Goal: Task Accomplishment & Management: Complete application form

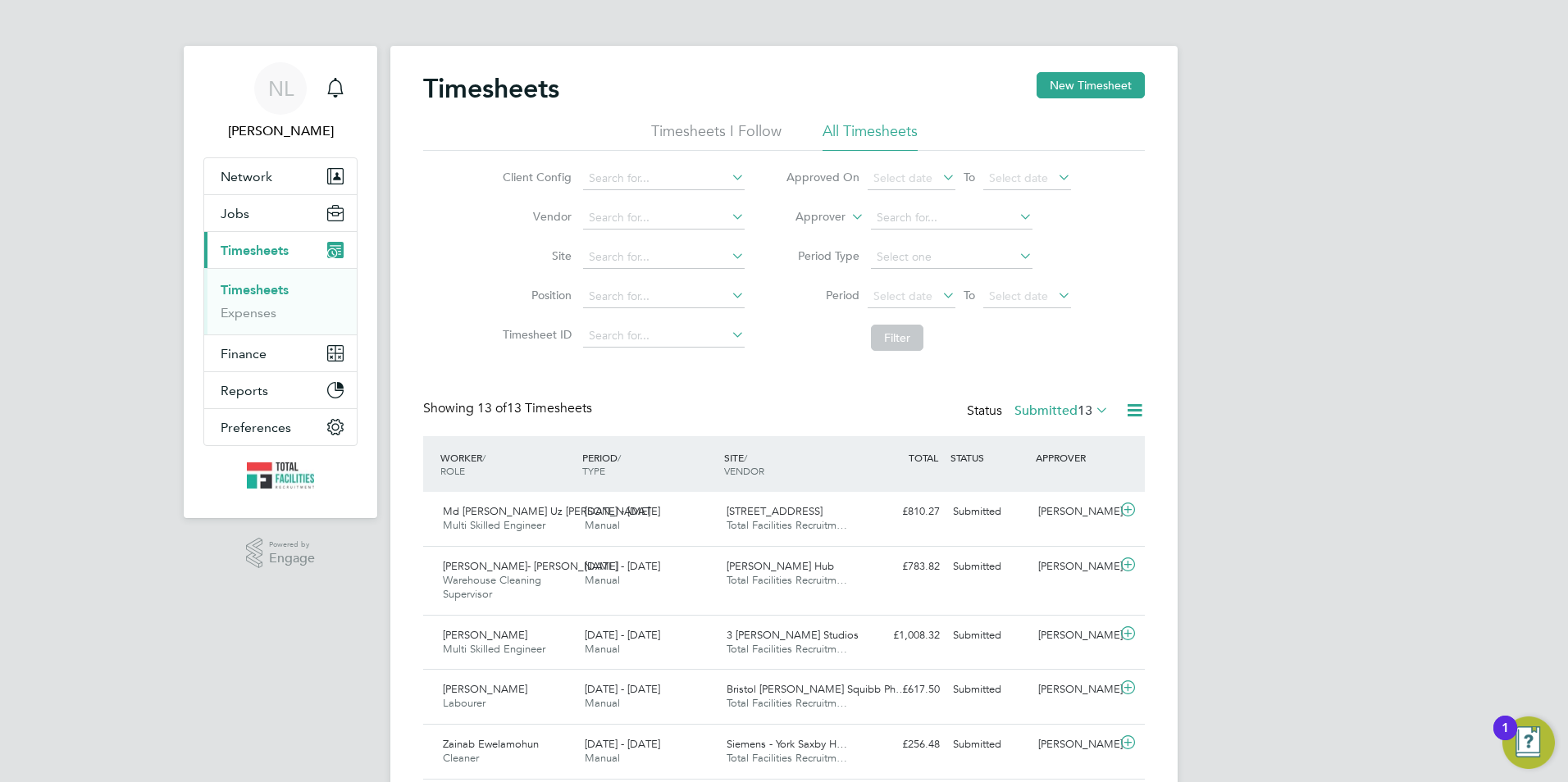
click at [1081, 90] on button "New Timesheet" at bounding box center [1090, 86] width 108 height 27
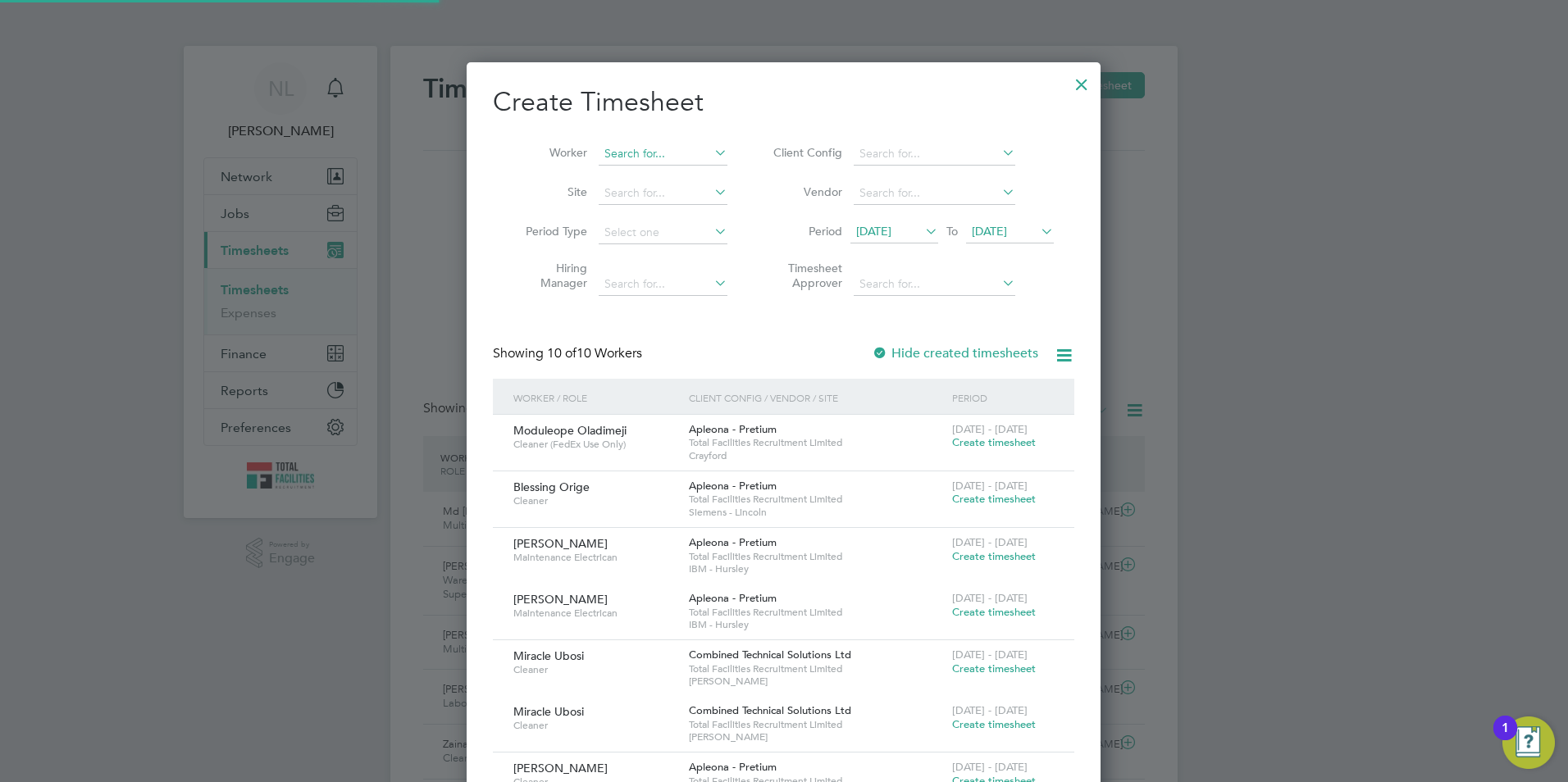
click at [646, 150] on input at bounding box center [662, 155] width 129 height 23
drag, startPoint x: 647, startPoint y: 179, endPoint x: 873, endPoint y: 199, distance: 226.9
click at [648, 179] on b "[PERSON_NAME]" at bounding box center [651, 175] width 95 height 14
type input "[PERSON_NAME] Njume"
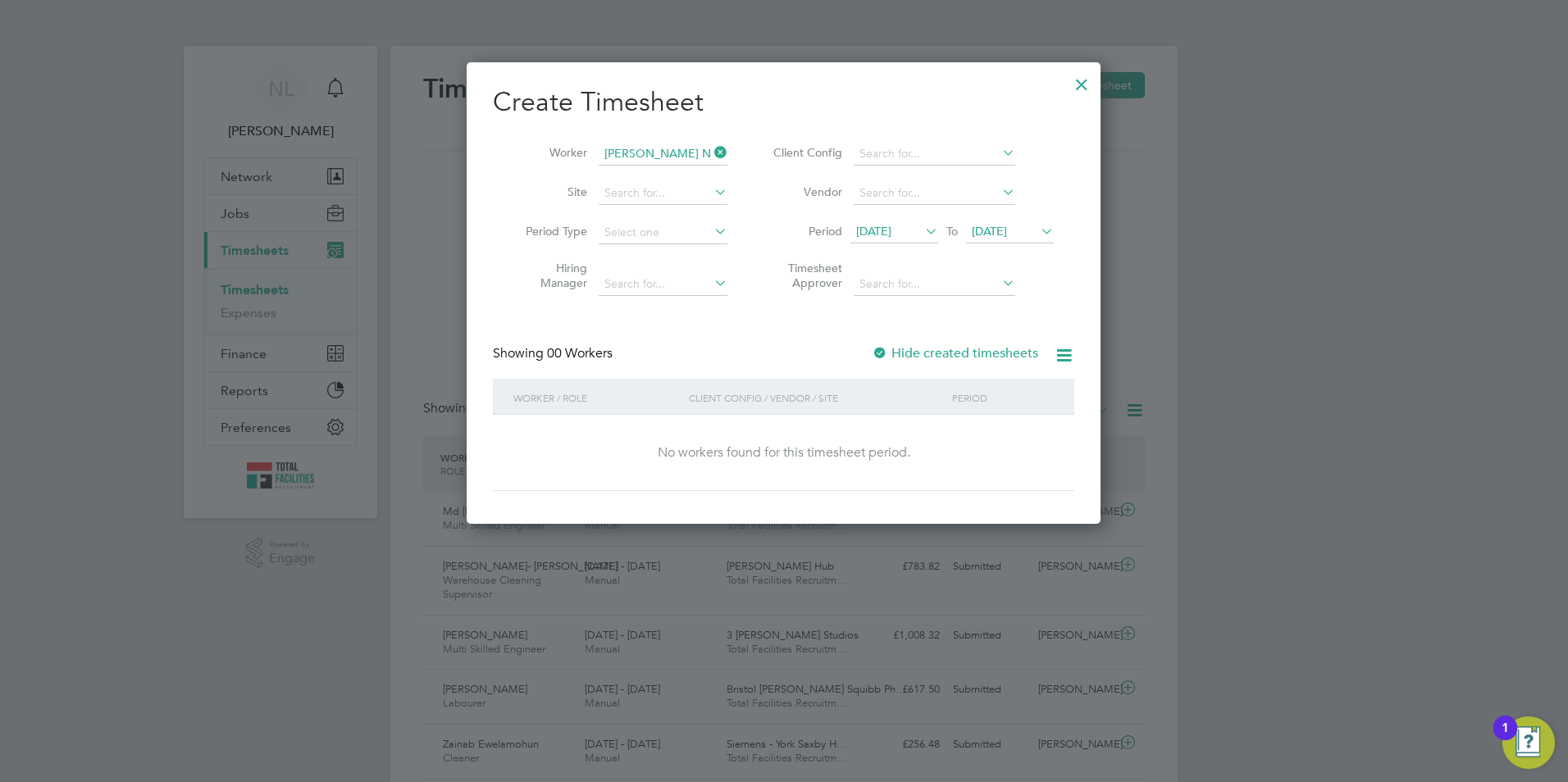
click at [1007, 227] on span "[DATE]" at bounding box center [989, 231] width 35 height 15
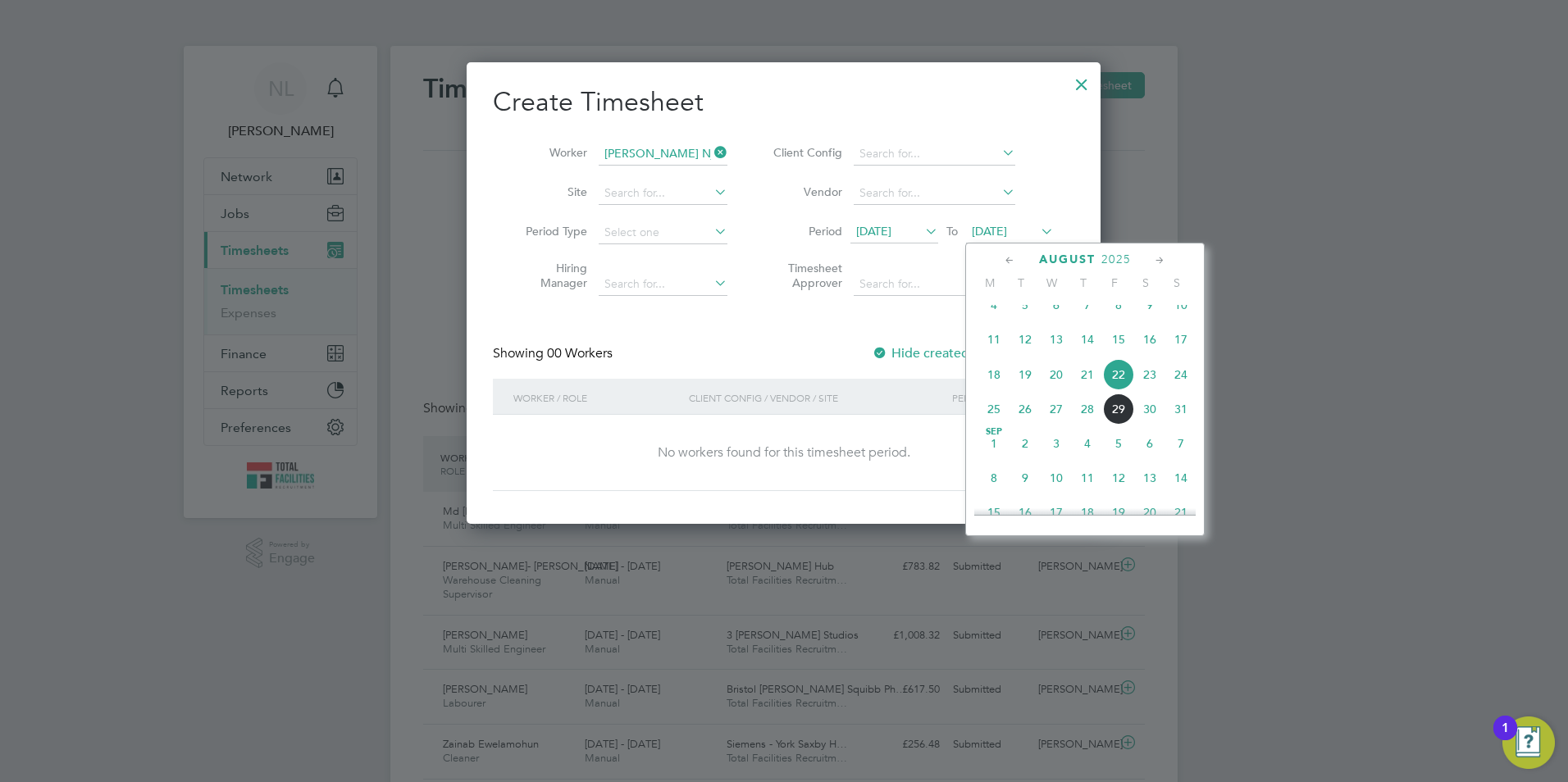
click at [1124, 421] on span "29" at bounding box center [1118, 409] width 31 height 31
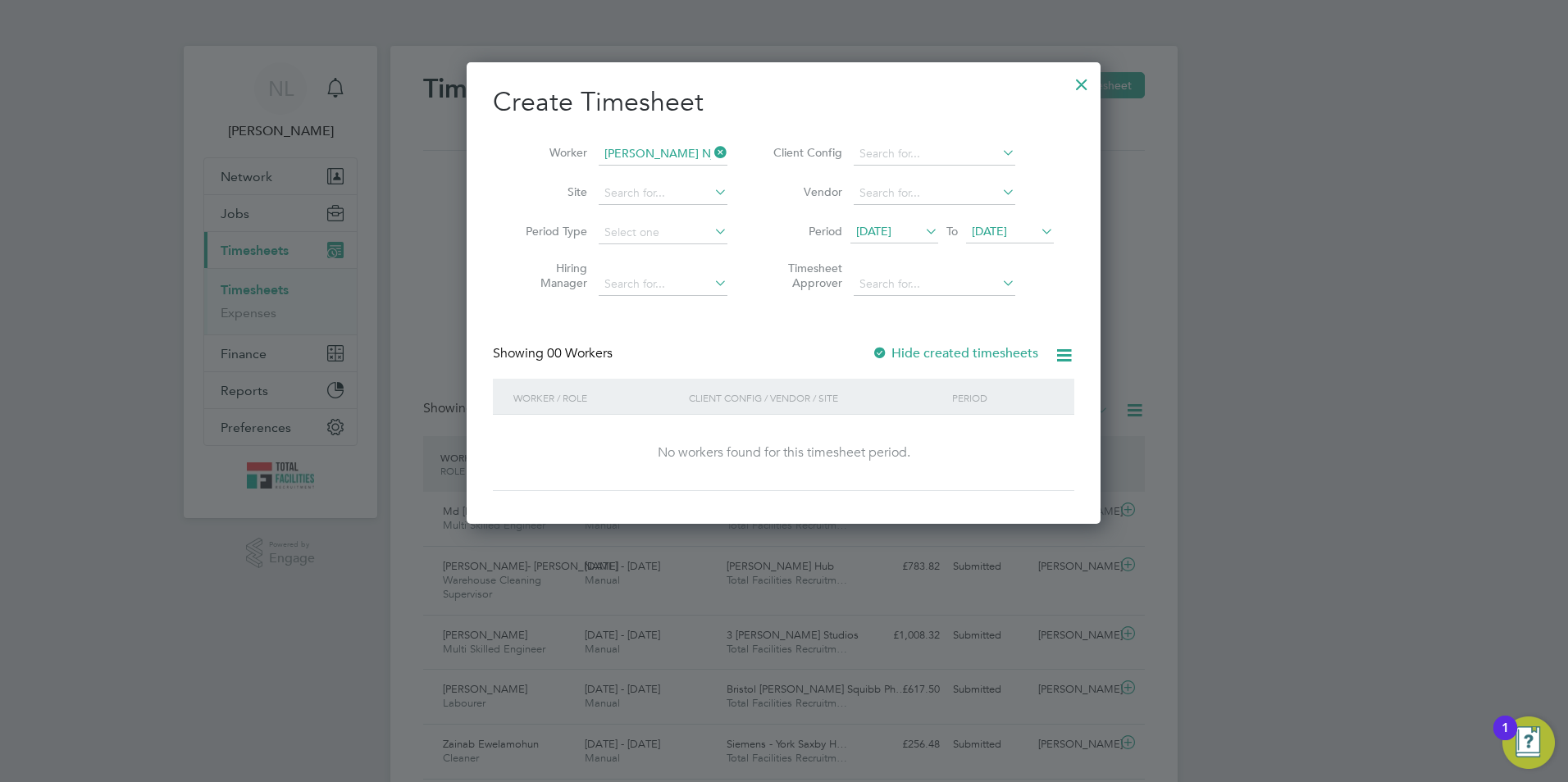
click at [955, 347] on label "Hide created timesheets" at bounding box center [955, 353] width 166 height 17
drag, startPoint x: 1015, startPoint y: 233, endPoint x: 1064, endPoint y: 304, distance: 86.3
click at [1007, 233] on span "[DATE]" at bounding box center [989, 231] width 35 height 15
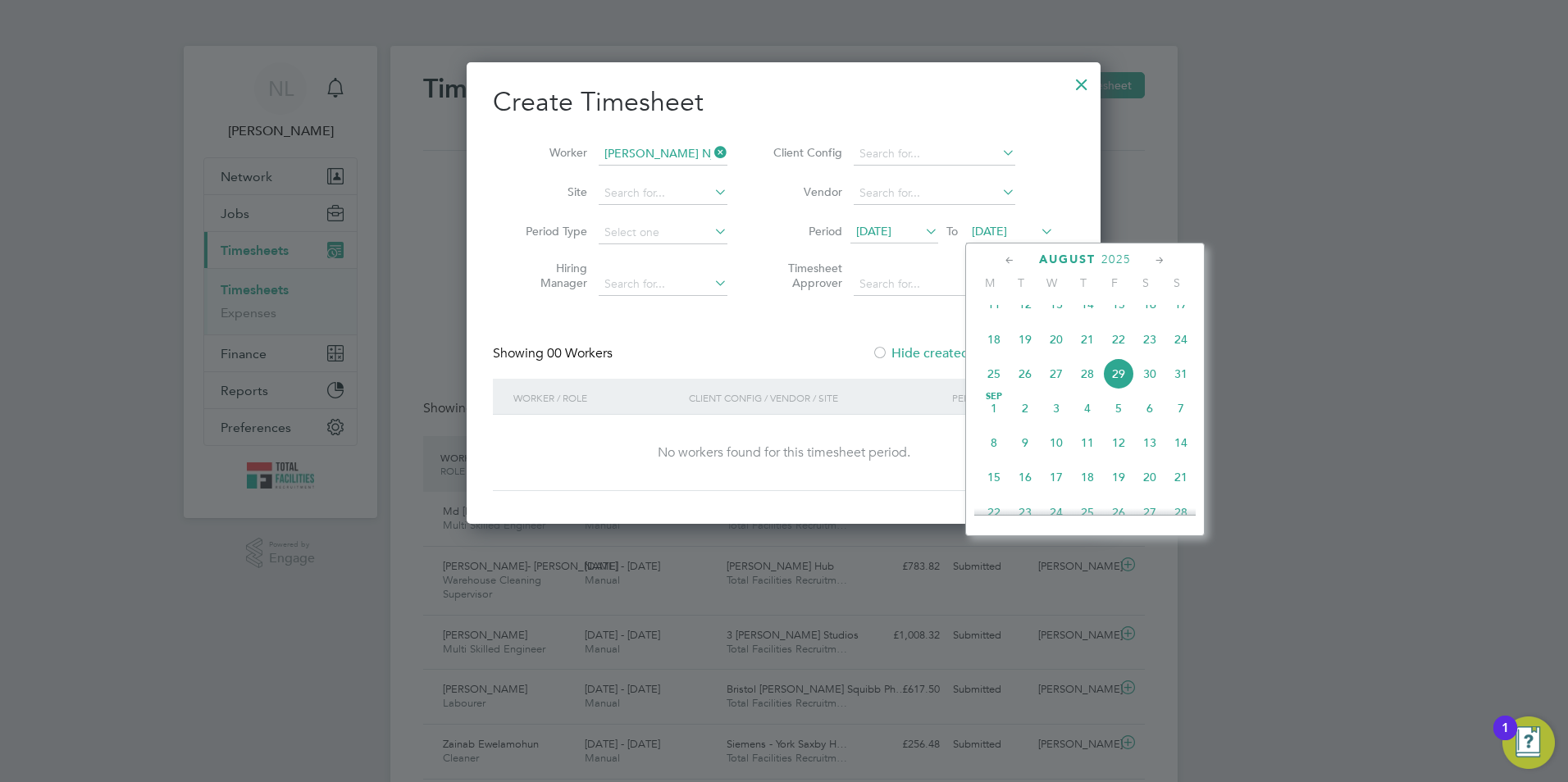
click at [1114, 418] on span "5" at bounding box center [1118, 408] width 31 height 31
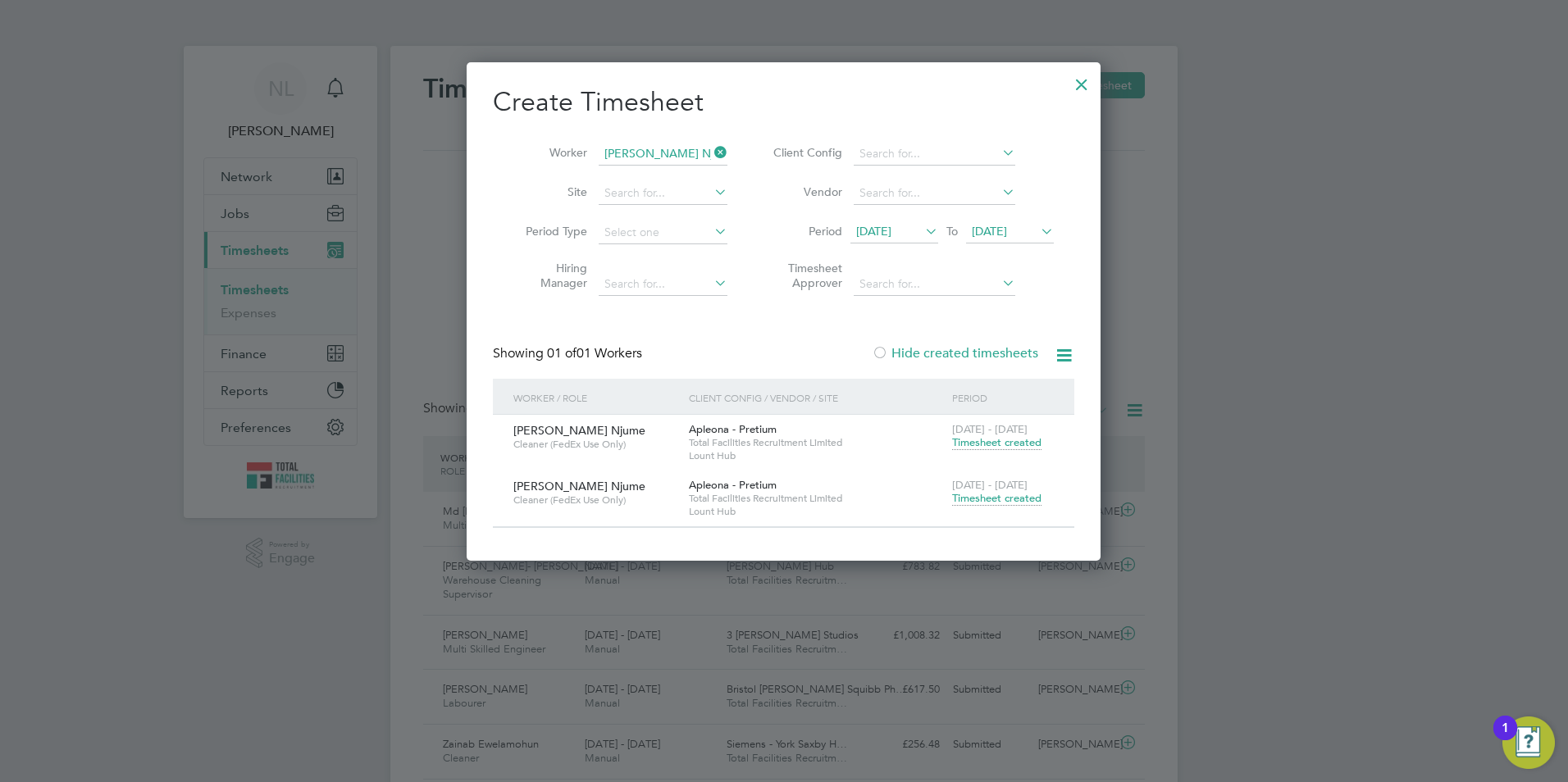
drag, startPoint x: 253, startPoint y: 196, endPoint x: 239, endPoint y: 214, distance: 22.8
click at [253, 197] on div at bounding box center [784, 391] width 1568 height 782
drag, startPoint x: 239, startPoint y: 214, endPoint x: 267, endPoint y: 209, distance: 28.4
click at [239, 215] on div at bounding box center [784, 391] width 1568 height 782
click at [1079, 83] on div at bounding box center [1082, 81] width 30 height 30
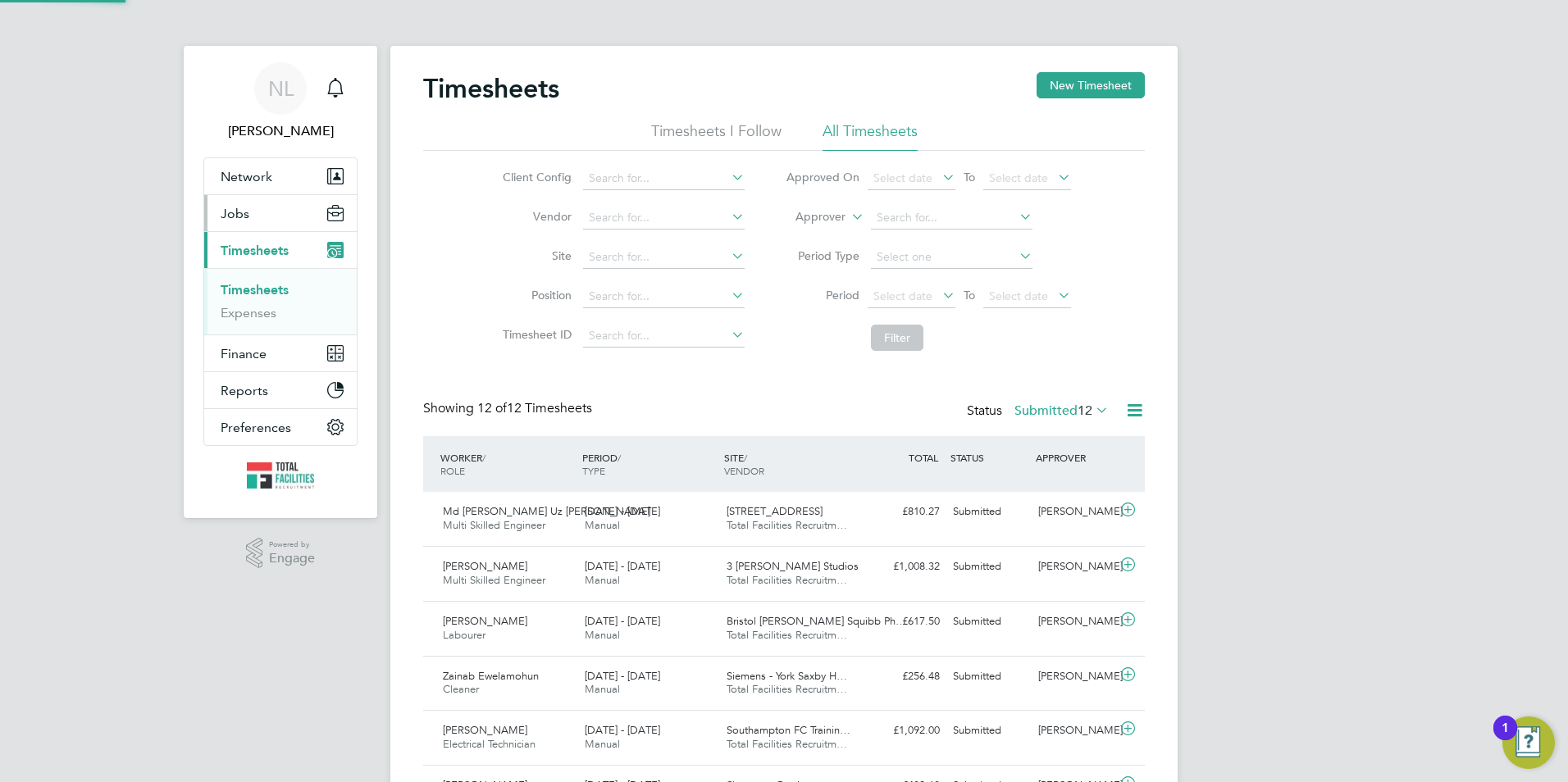
click at [268, 214] on button "Jobs" at bounding box center [281, 213] width 153 height 36
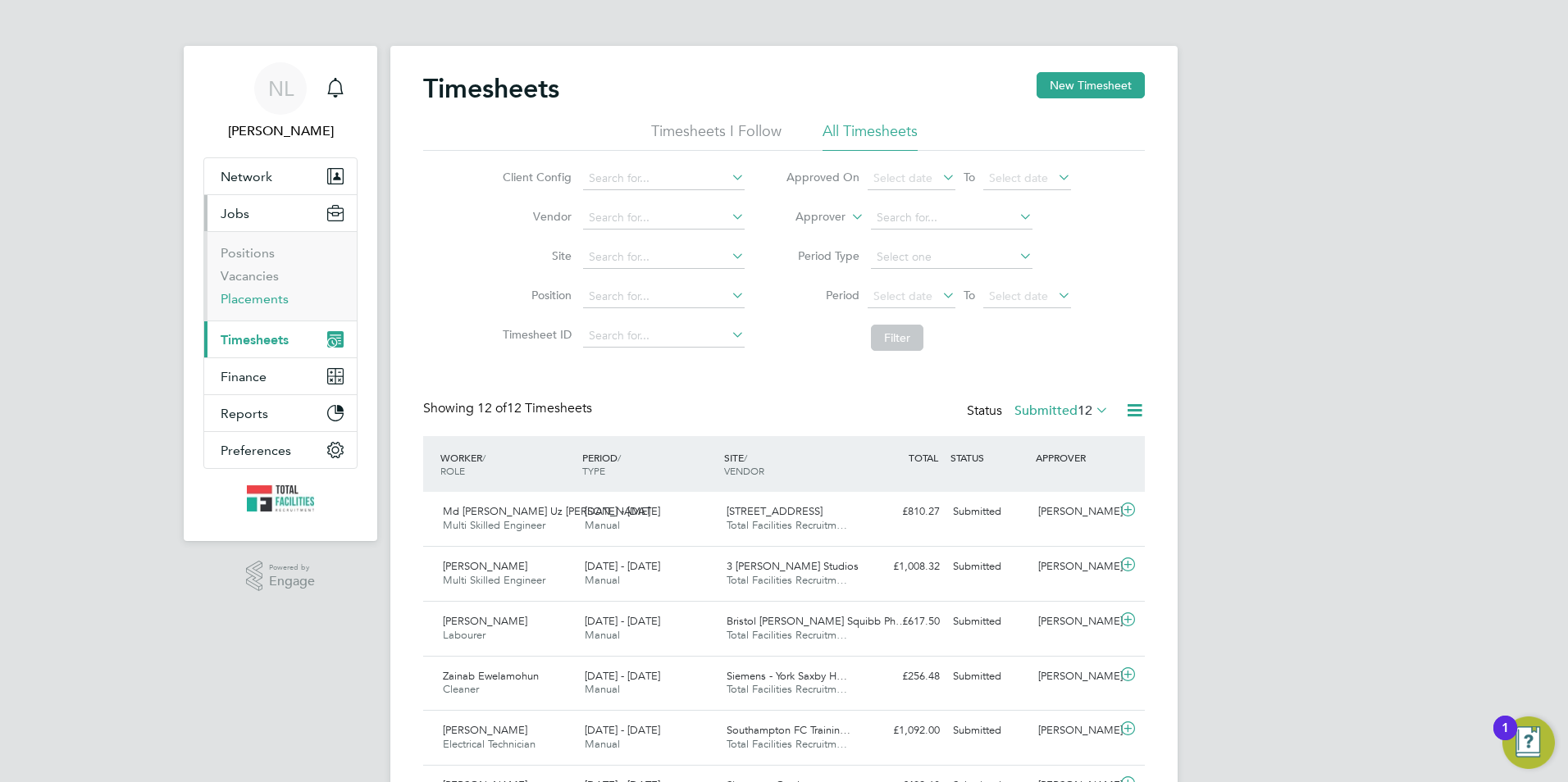
drag, startPoint x: 256, startPoint y: 294, endPoint x: 270, endPoint y: 295, distance: 14.0
click at [256, 294] on link "Placements" at bounding box center [254, 298] width 68 height 16
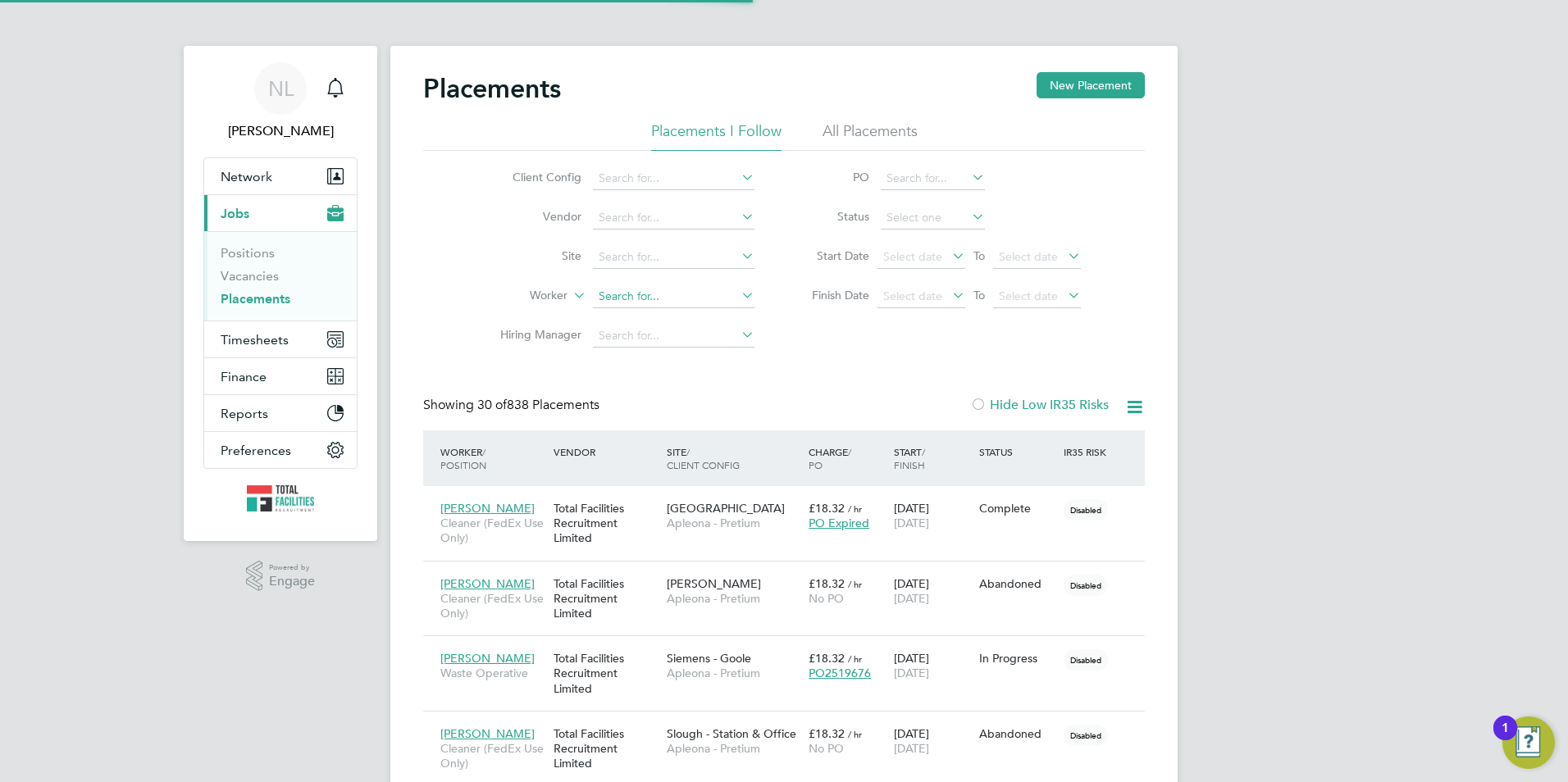
click at [630, 297] on input at bounding box center [673, 297] width 161 height 23
click at [698, 319] on li "Claws on Njume" at bounding box center [673, 319] width 163 height 22
type input "[PERSON_NAME] Njume"
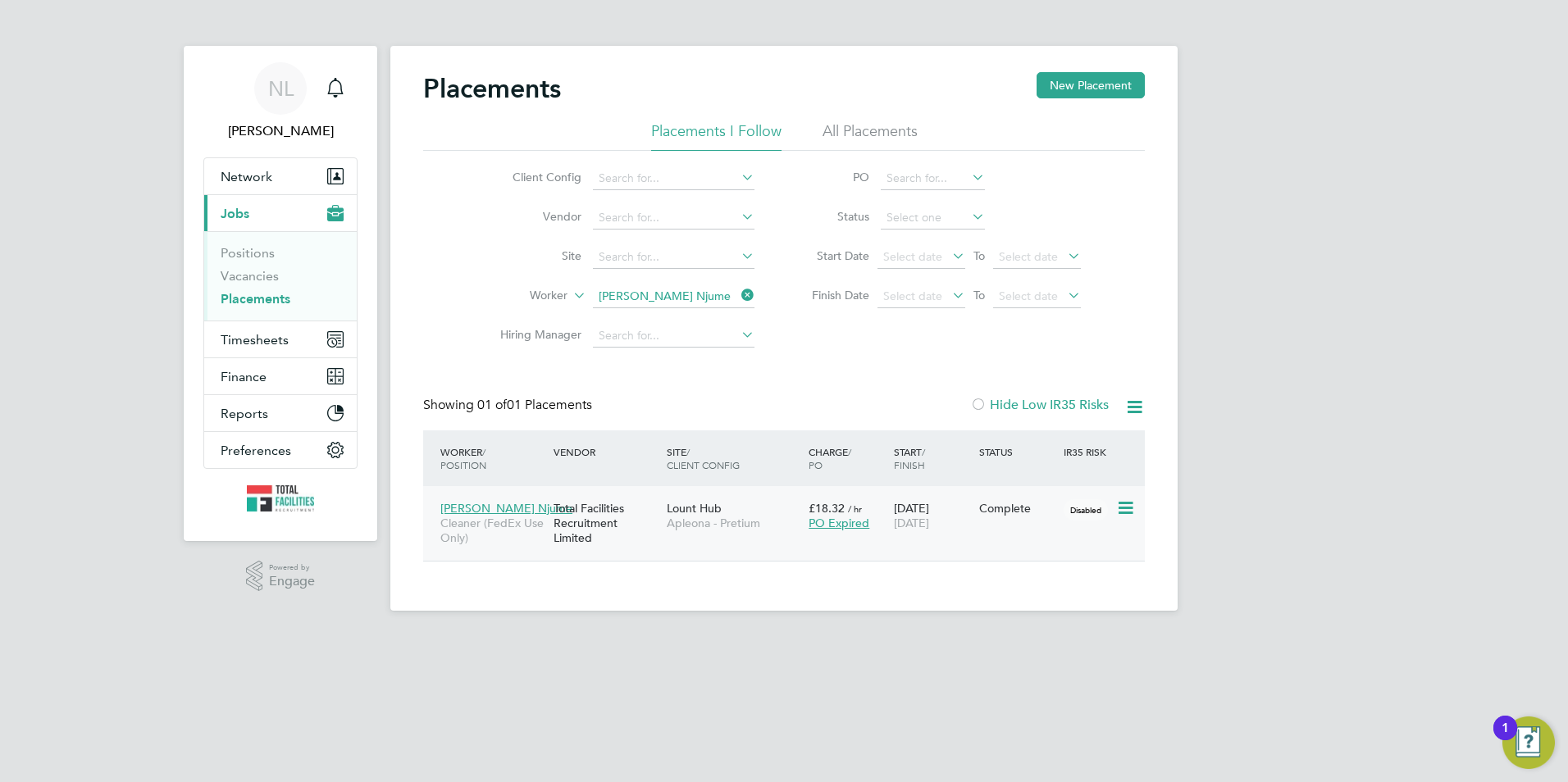
click at [767, 543] on div "[PERSON_NAME] Njume Cleaner (FedEx Use Only) Total Facilities Recruitment Limit…" at bounding box center [784, 524] width 721 height 75
click at [1058, 524] on div "Complete" at bounding box center [1017, 508] width 86 height 31
drag, startPoint x: 655, startPoint y: 299, endPoint x: 618, endPoint y: 299, distance: 37.0
click at [654, 302] on input at bounding box center [673, 297] width 161 height 23
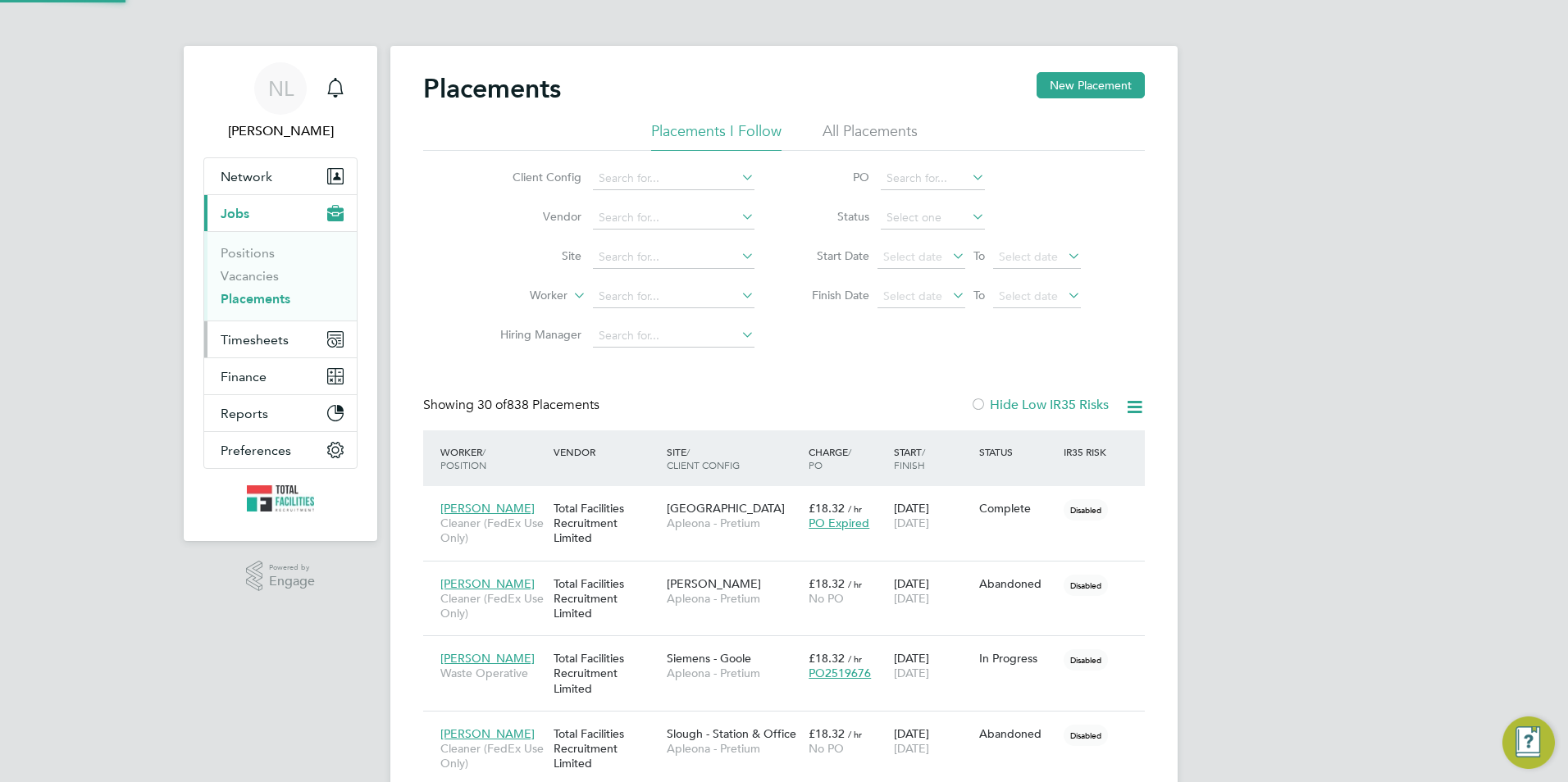
scroll to position [47, 114]
click at [253, 342] on span "Timesheets" at bounding box center [254, 340] width 68 height 16
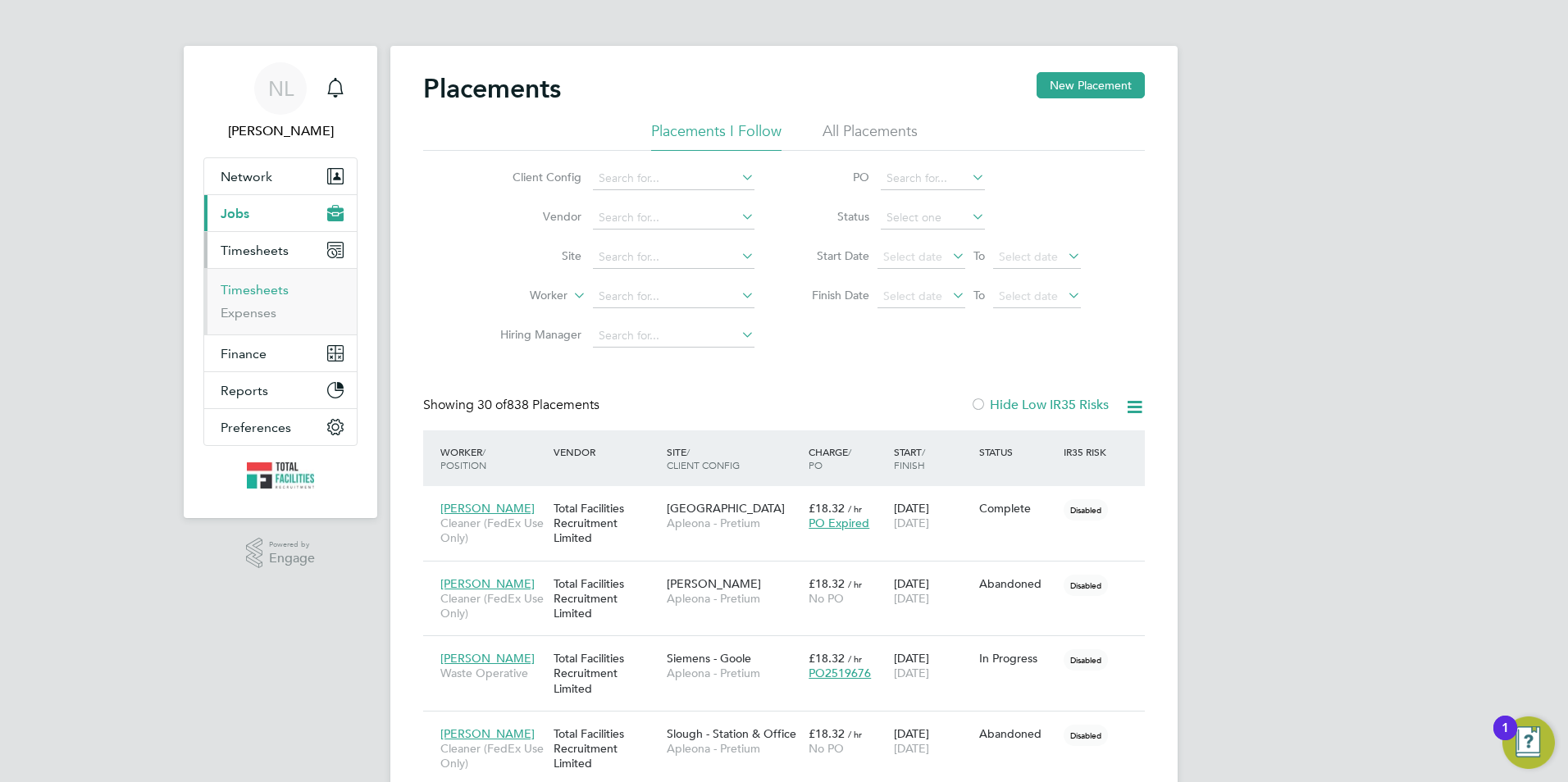
click at [250, 288] on link "Timesheets" at bounding box center [254, 289] width 68 height 16
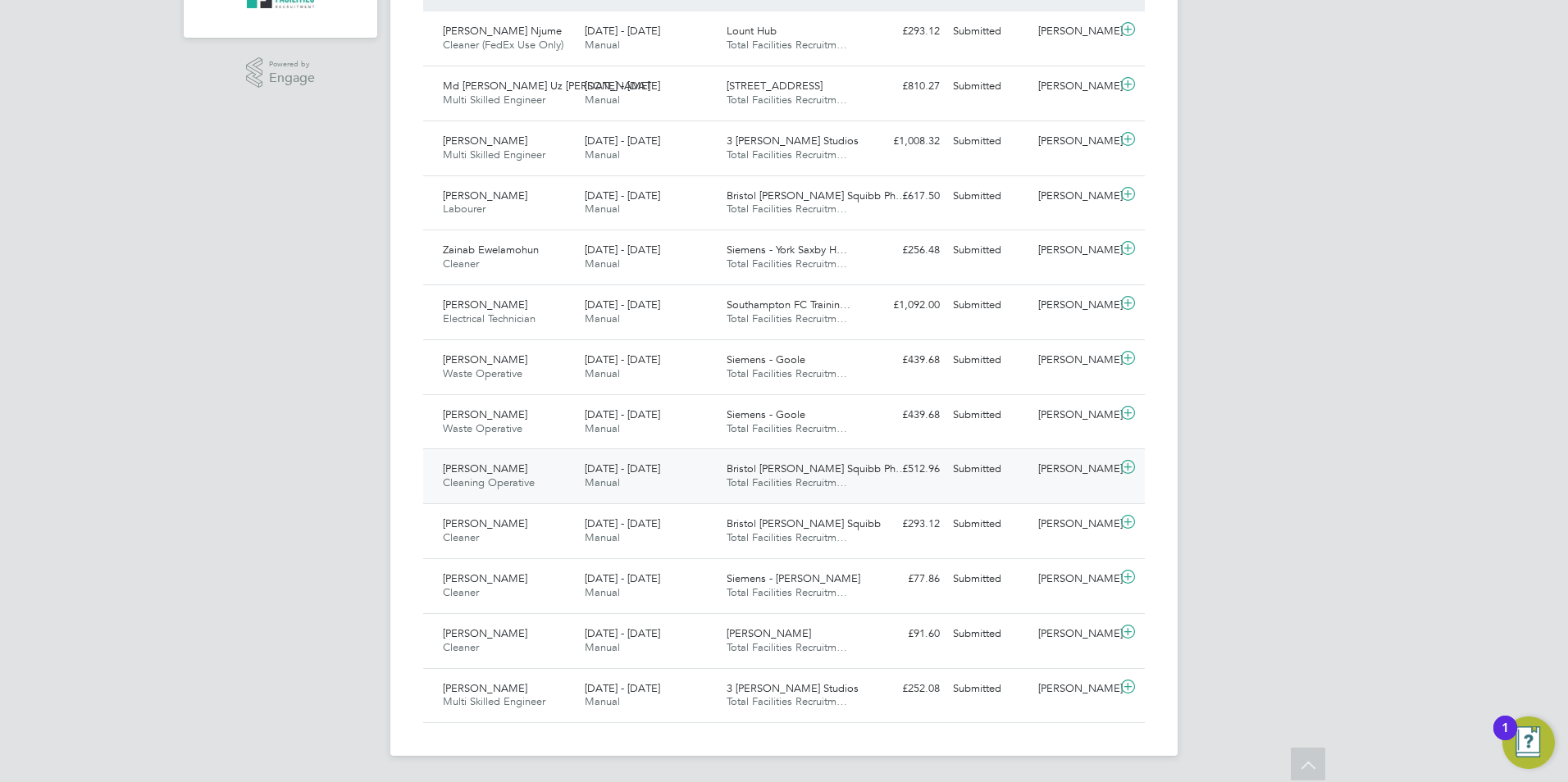
click at [890, 473] on div "[PERSON_NAME] Cleaning Operative [DATE] - [DATE] [DATE] - [DATE] Manual Bristol…" at bounding box center [784, 476] width 721 height 55
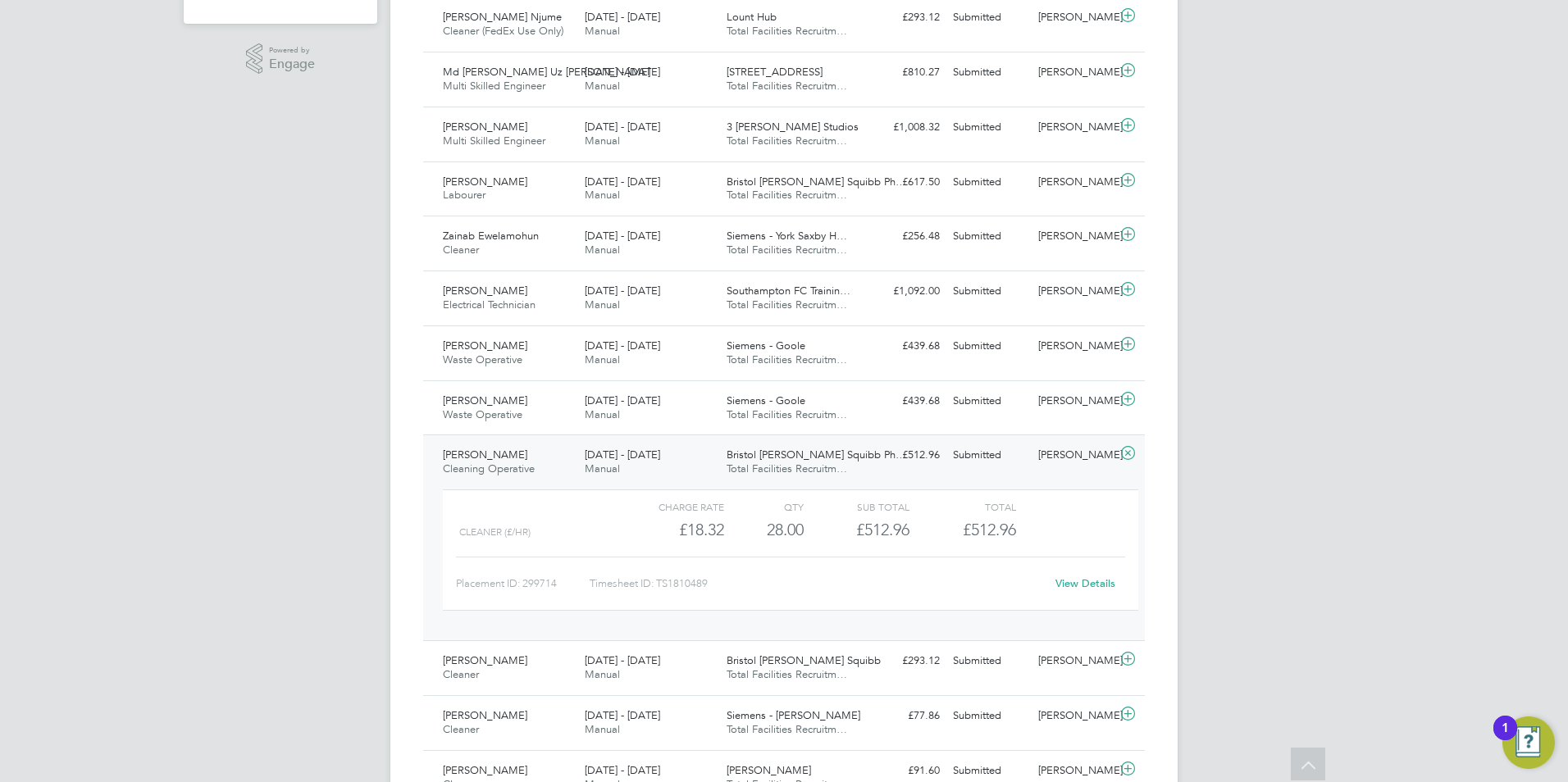
click at [1073, 579] on link "View Details" at bounding box center [1085, 583] width 60 height 14
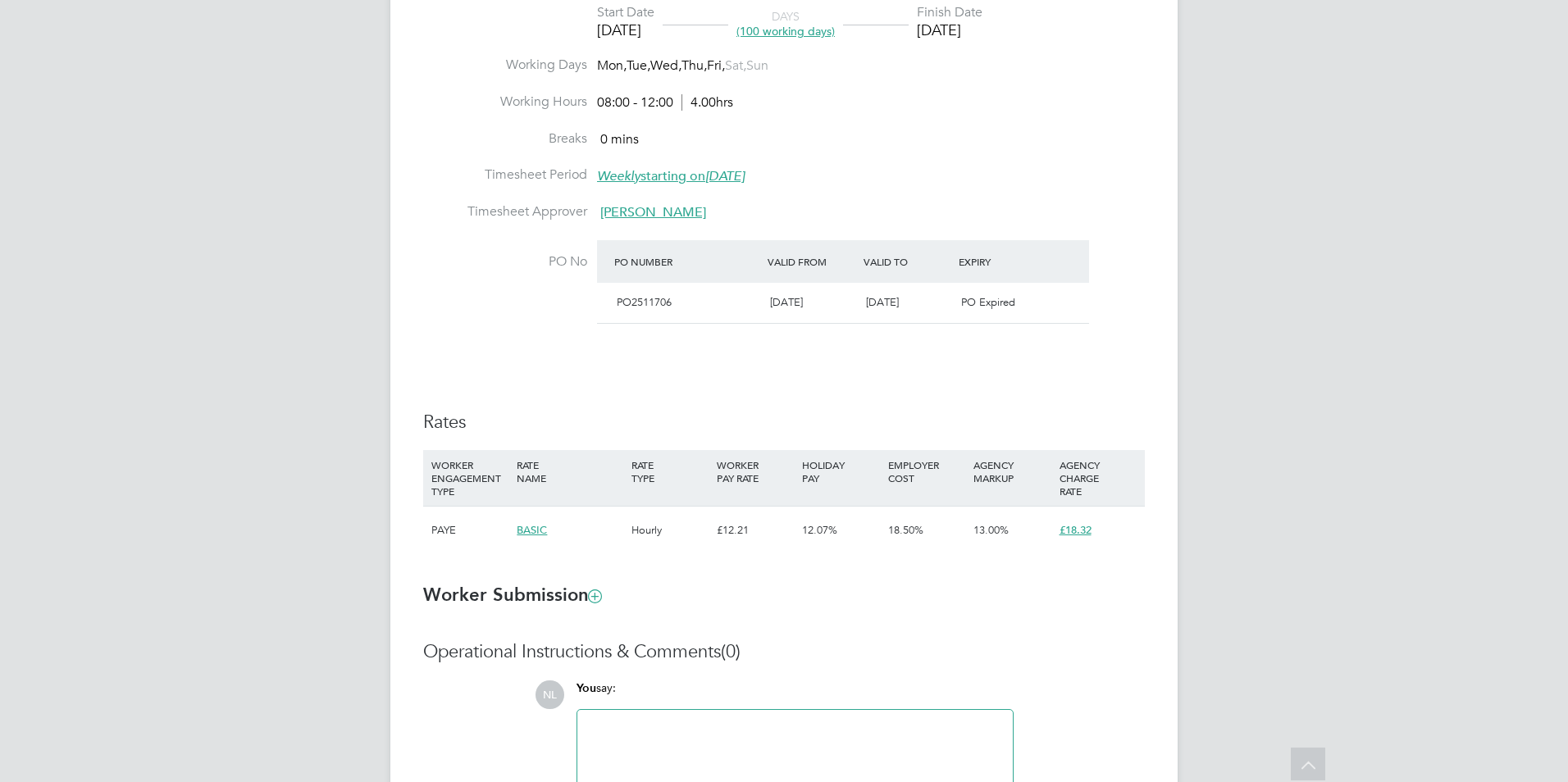
scroll to position [836, 0]
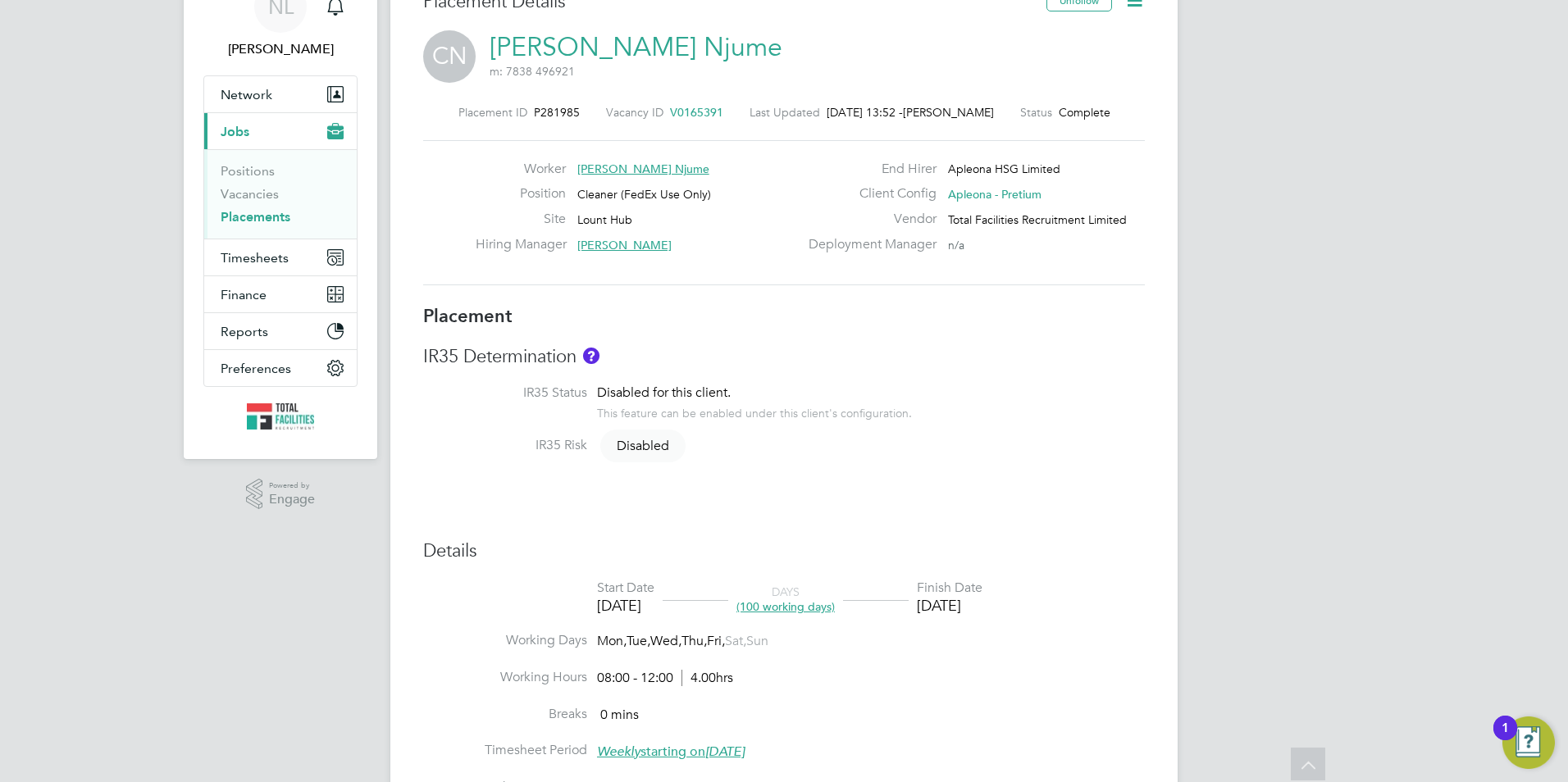
click at [1130, 0] on icon at bounding box center [1134, 0] width 21 height 21
click at [1065, 35] on li "Edit Placement e" at bounding box center [1080, 40] width 120 height 23
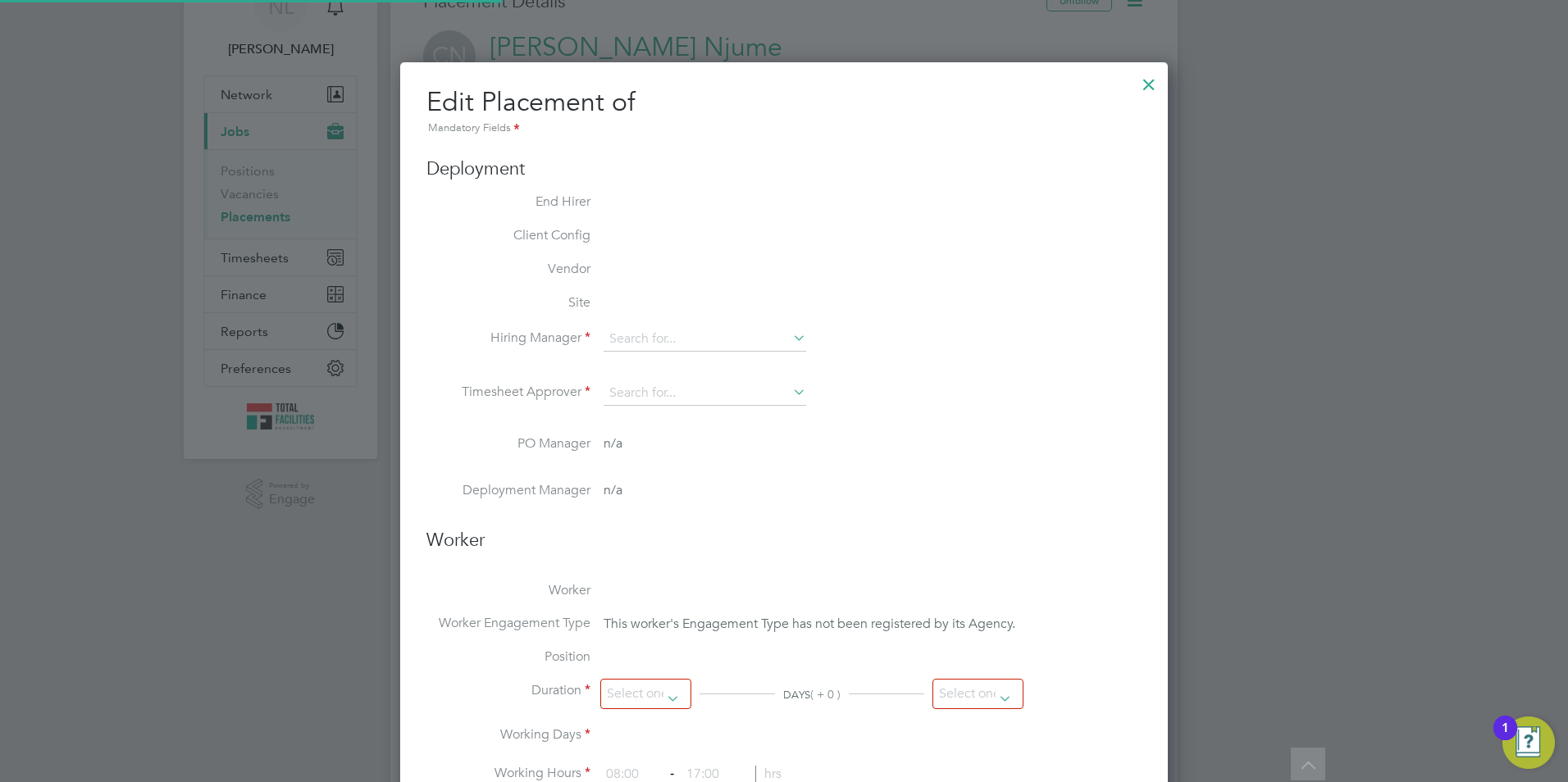
type input "[PERSON_NAME]"
type input "[DATE]"
type input "08:00"
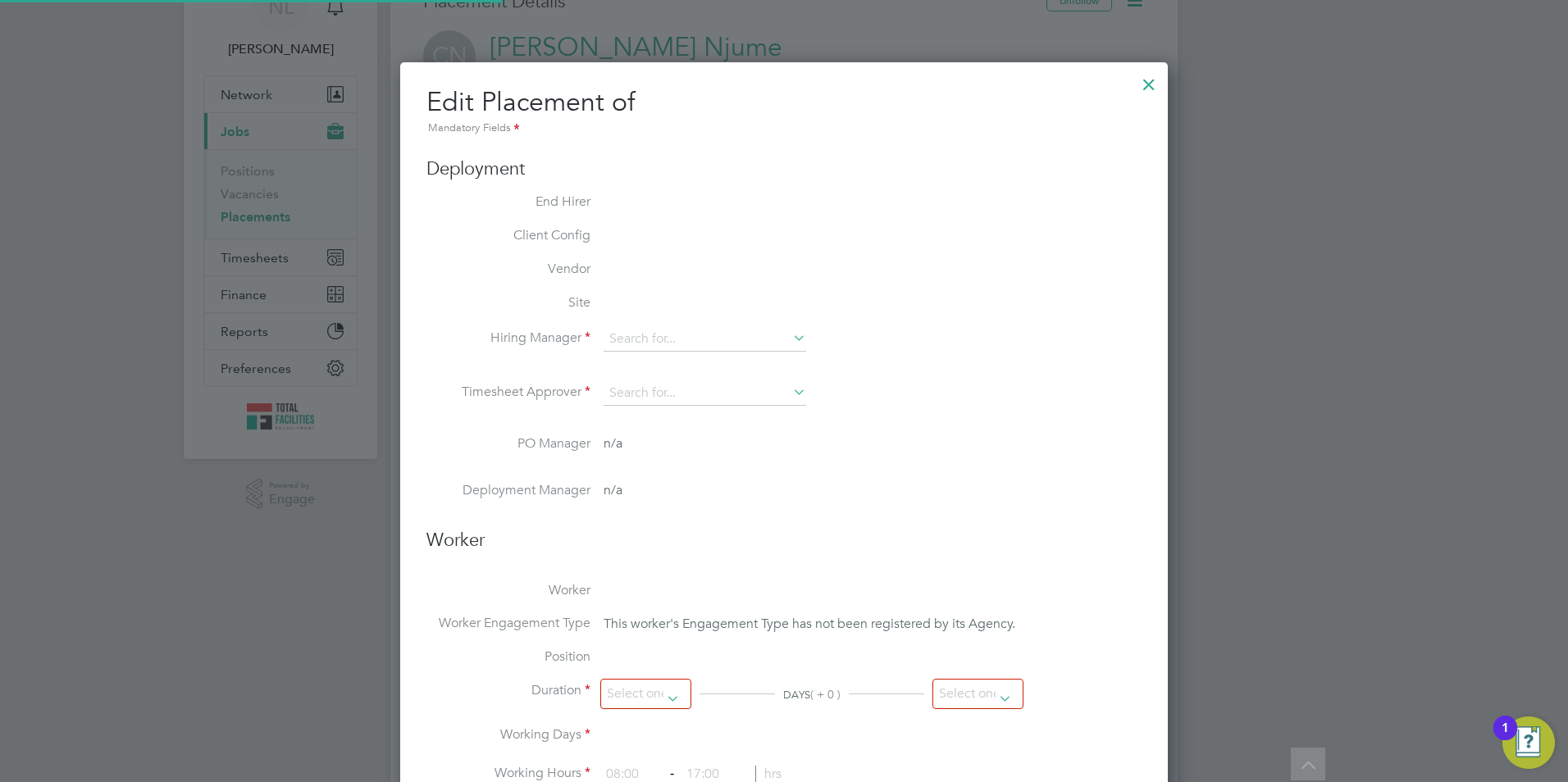
type input "12:00"
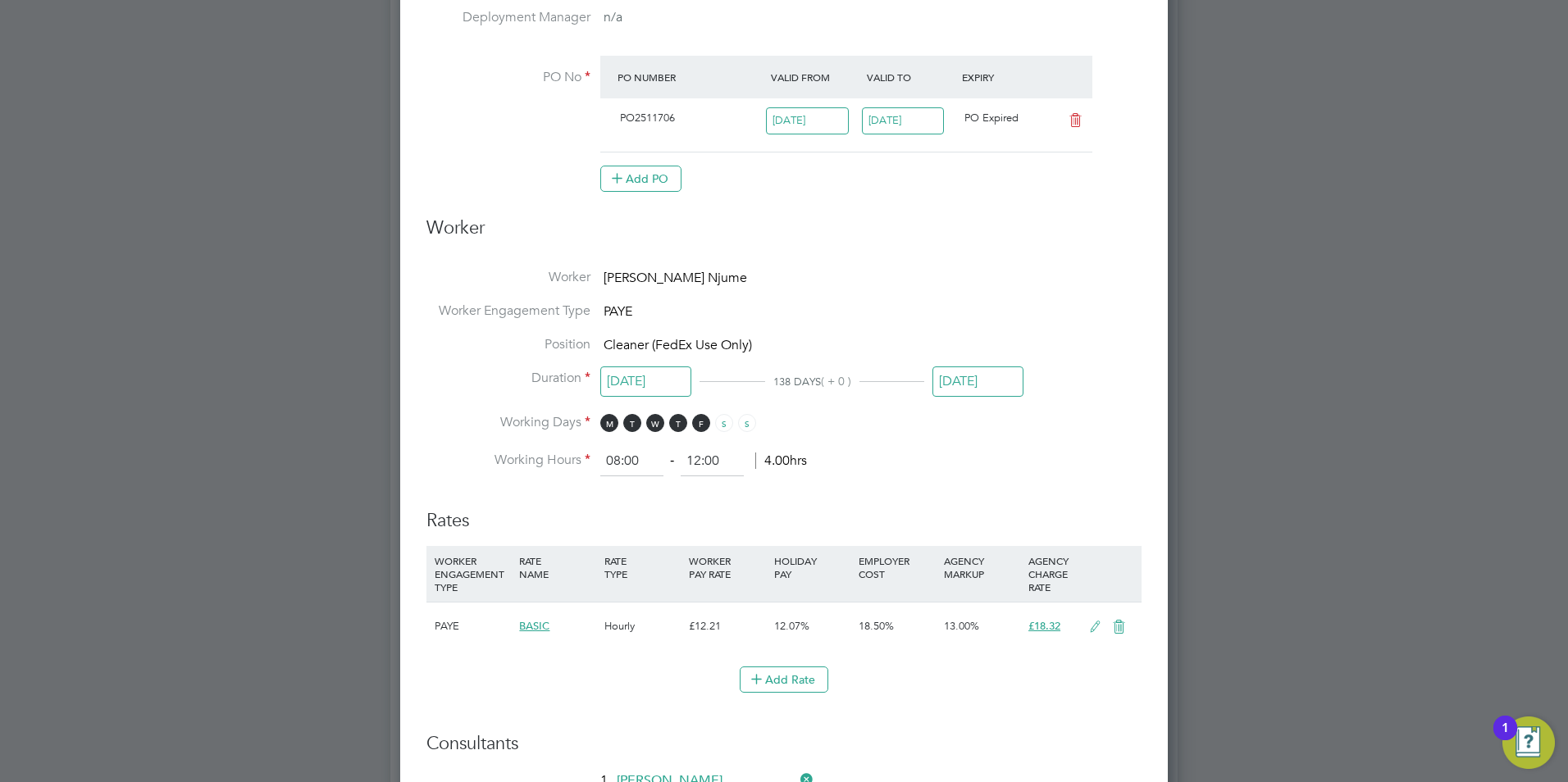
click at [979, 391] on input "[DATE]" at bounding box center [978, 381] width 91 height 31
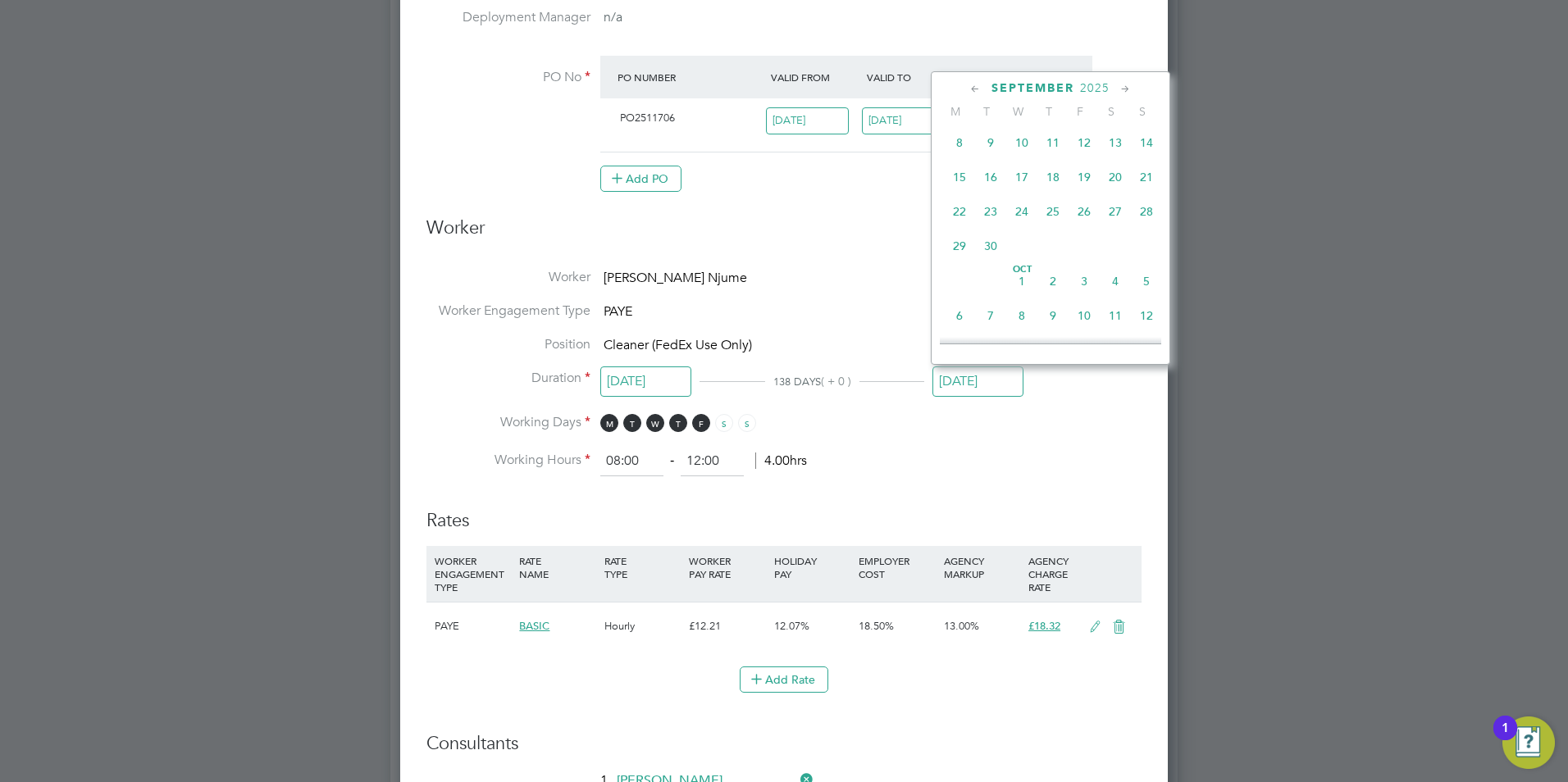
click at [1079, 227] on span "26" at bounding box center [1084, 211] width 31 height 31
type input "26 Sep 2025"
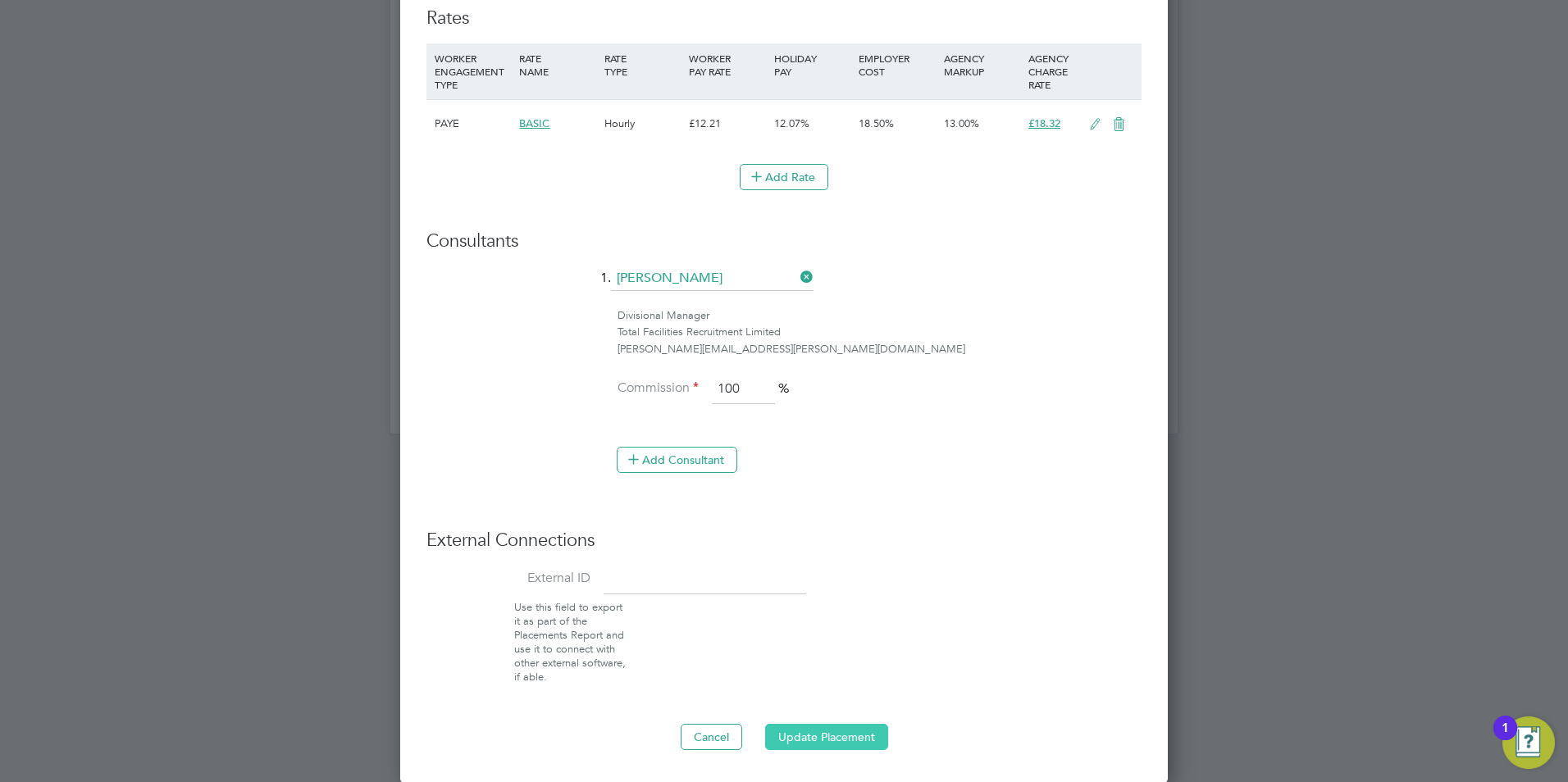
click at [853, 736] on button "Update Placement" at bounding box center [827, 737] width 123 height 27
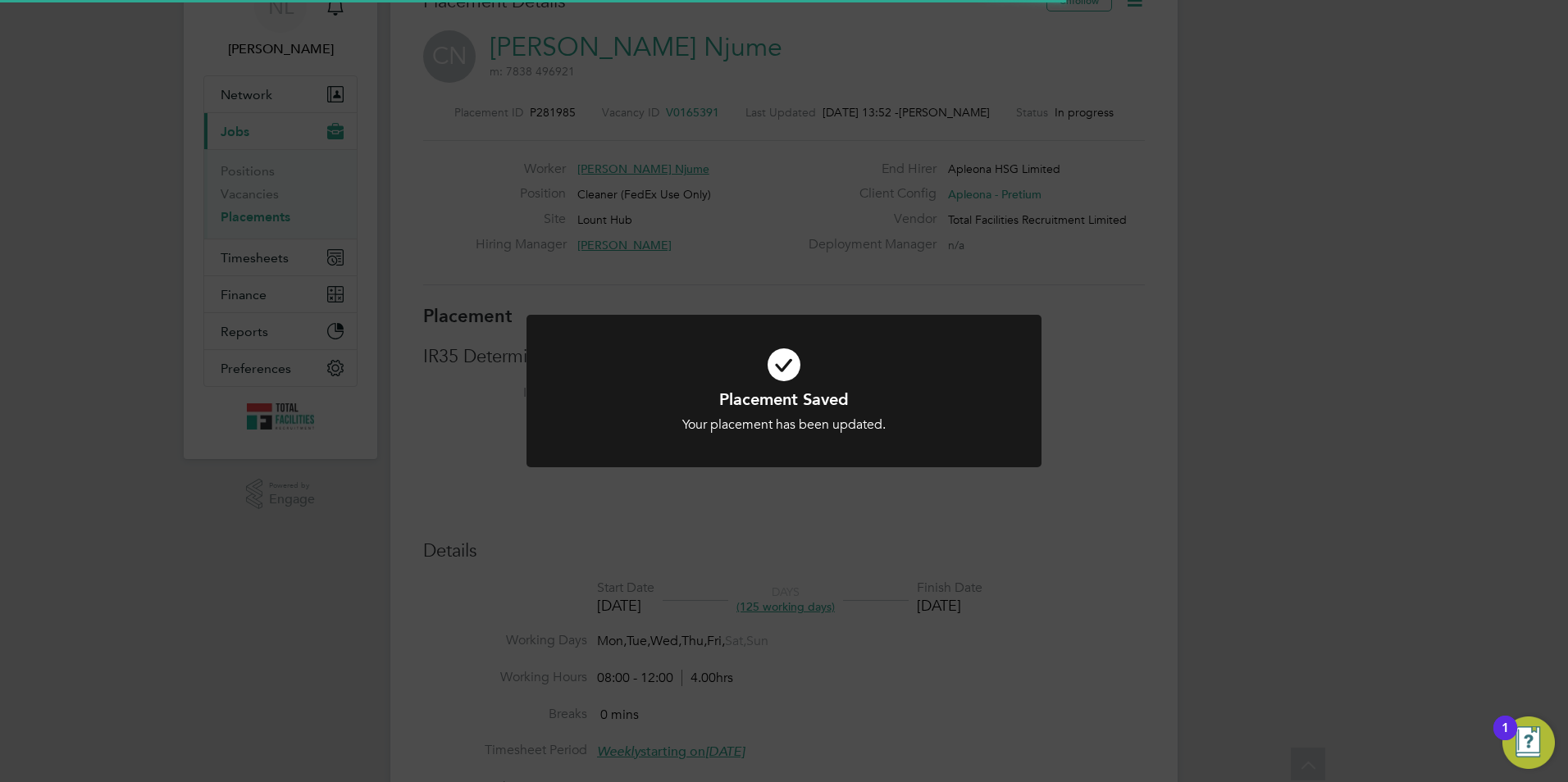
click at [372, 403] on div "Placement Saved Your placement has been updated. Cancel Okay" at bounding box center [784, 391] width 1568 height 782
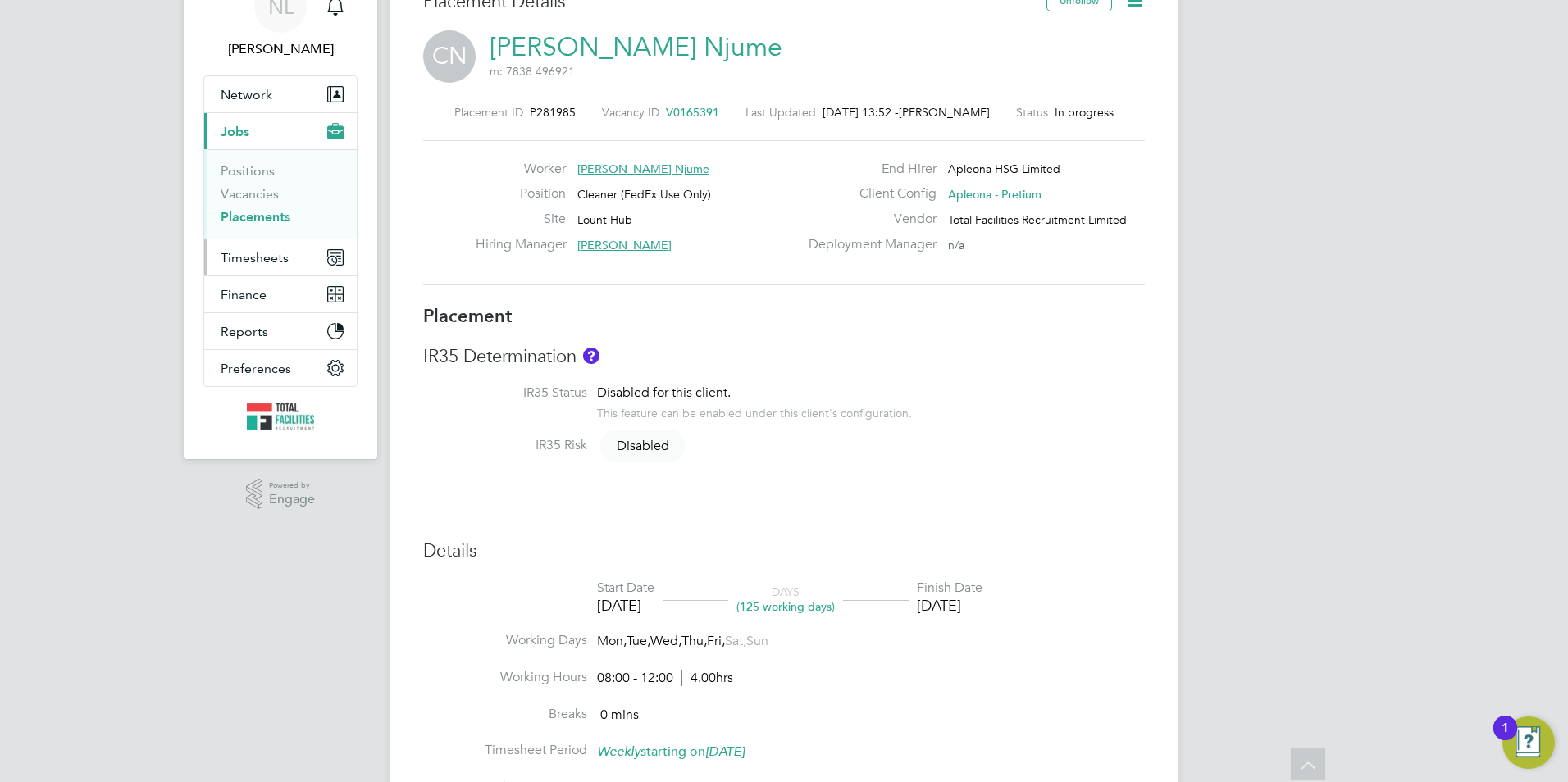
click at [247, 258] on span "Timesheets" at bounding box center [254, 258] width 68 height 16
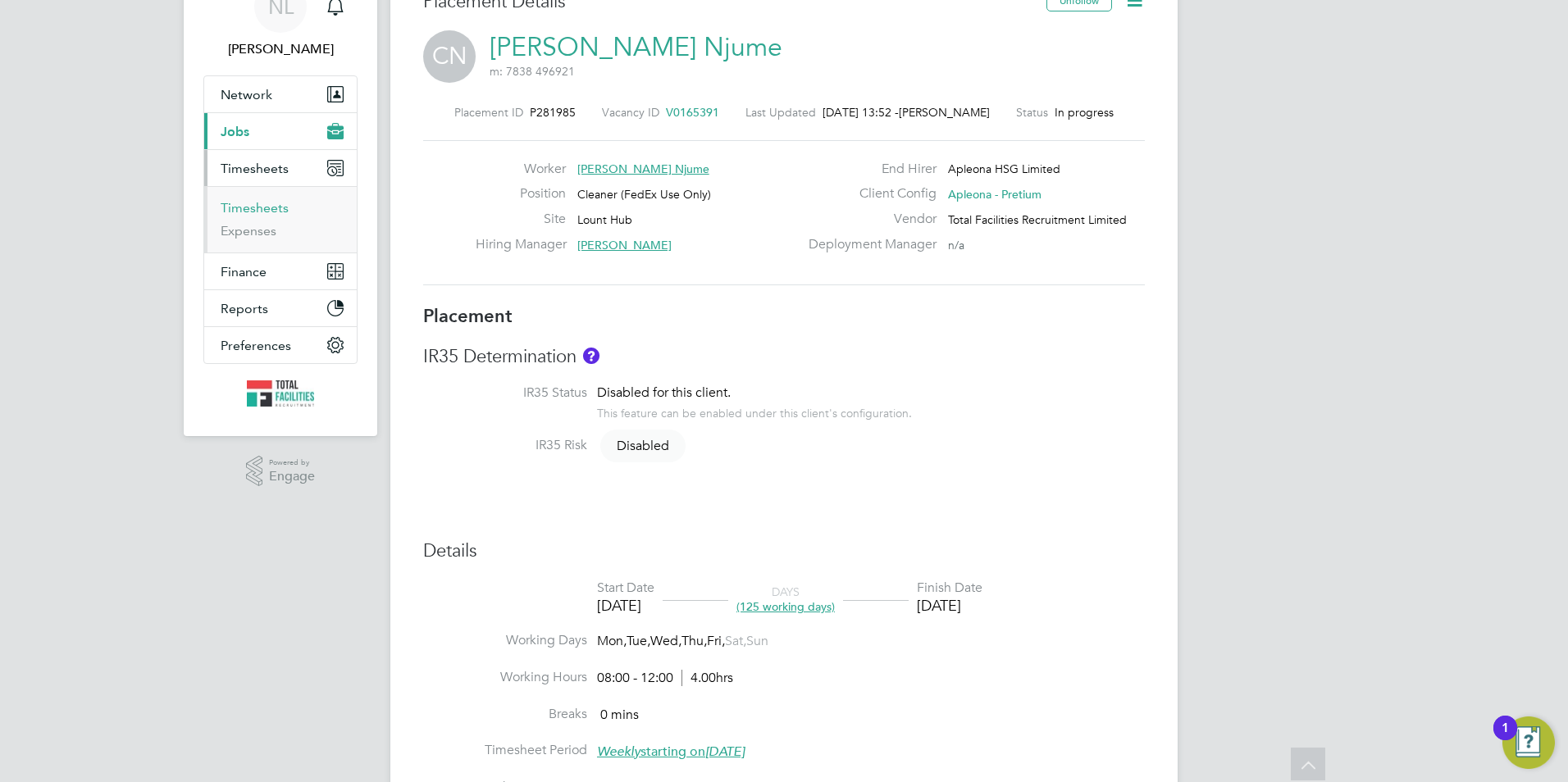
click at [267, 207] on link "Timesheets" at bounding box center [254, 208] width 68 height 16
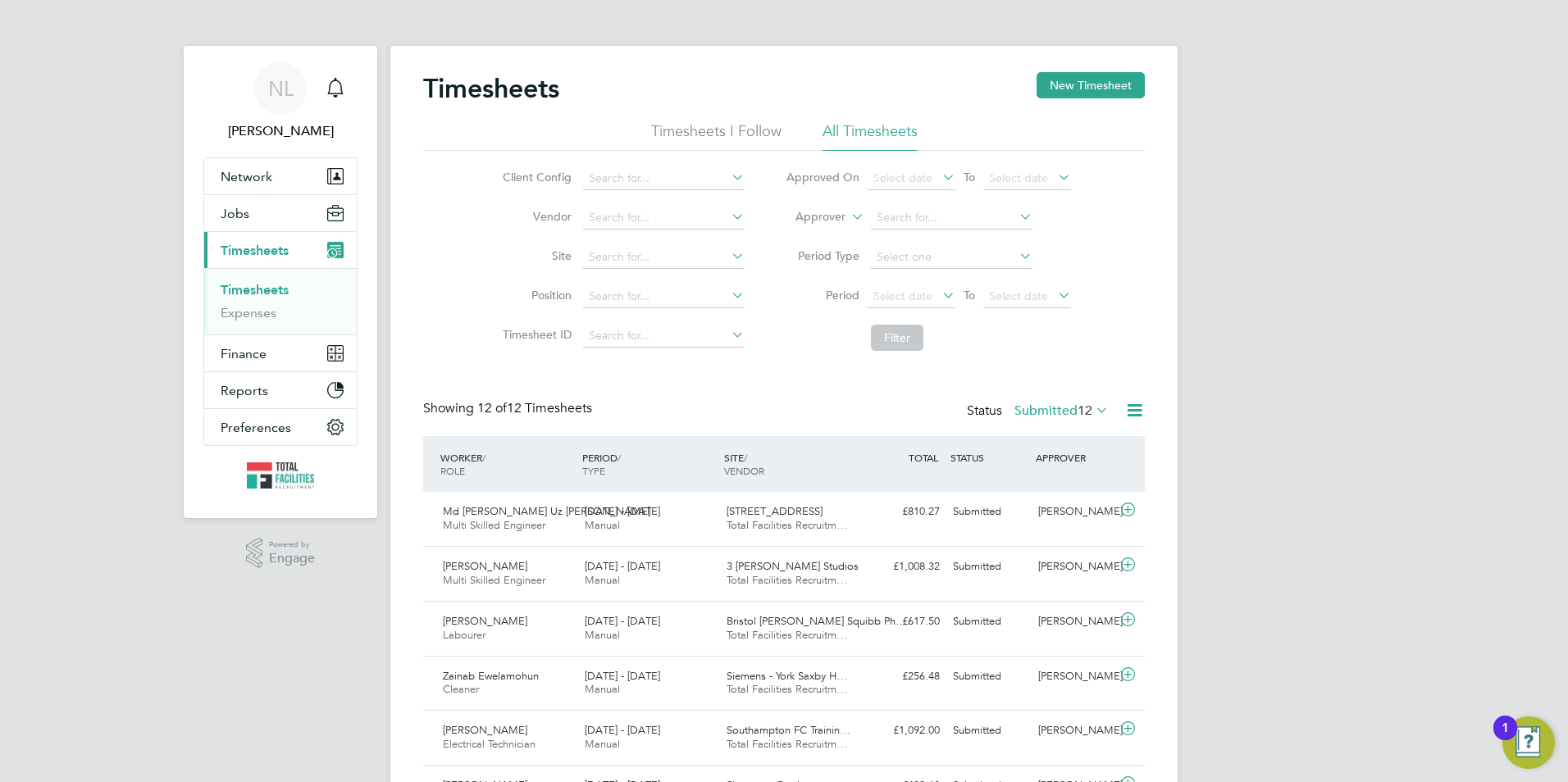
click at [1158, 88] on div "Timesheets New Timesheet Timesheets I Follow All Timesheets Client Config Vendo…" at bounding box center [784, 614] width 787 height 1137
click at [1087, 87] on button "New Timesheet" at bounding box center [1090, 86] width 108 height 27
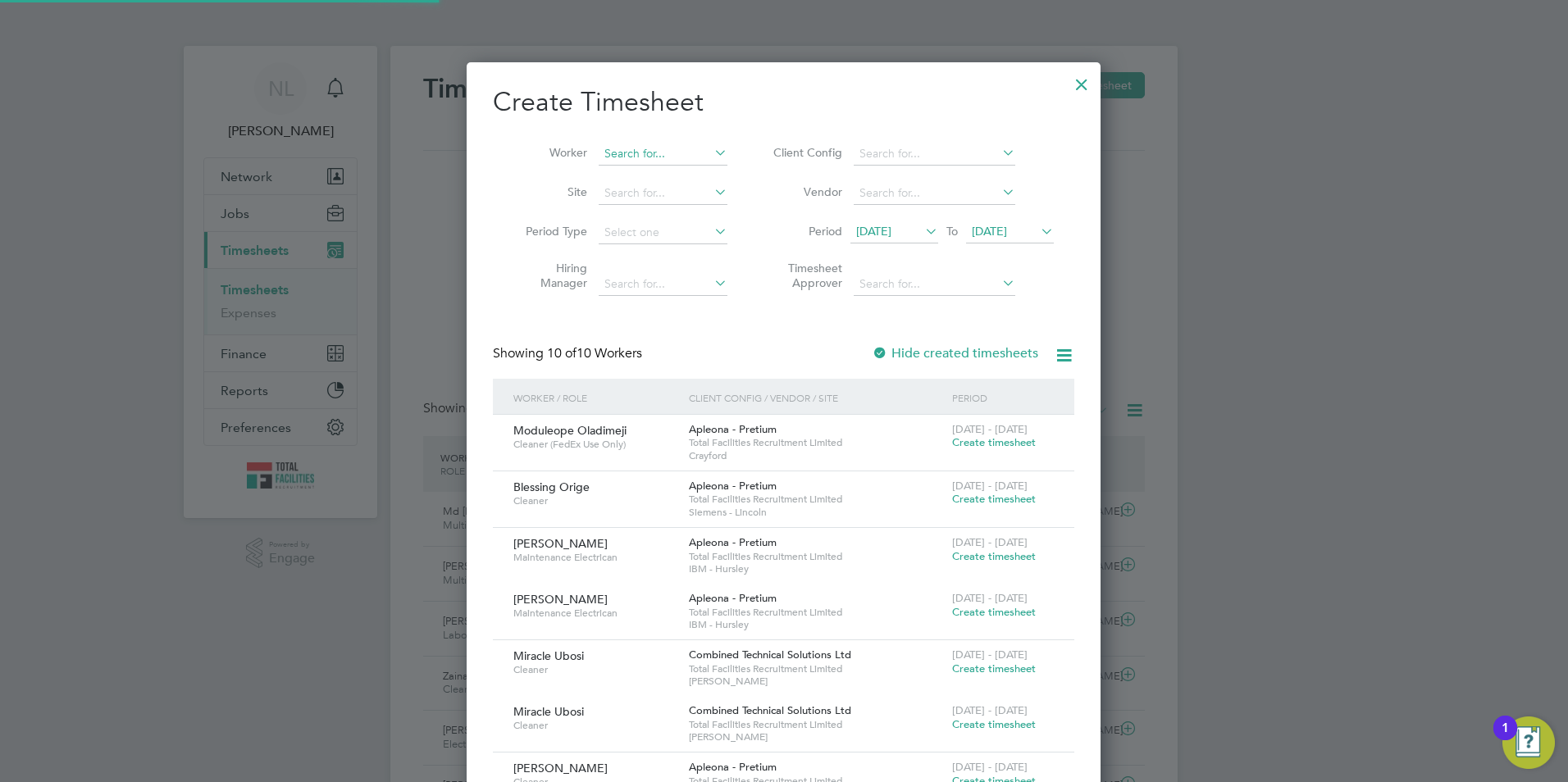
click at [643, 153] on input at bounding box center [662, 155] width 129 height 23
click at [651, 175] on li "Clawson Njume" at bounding box center [669, 175] width 143 height 22
type input "[PERSON_NAME] Njume"
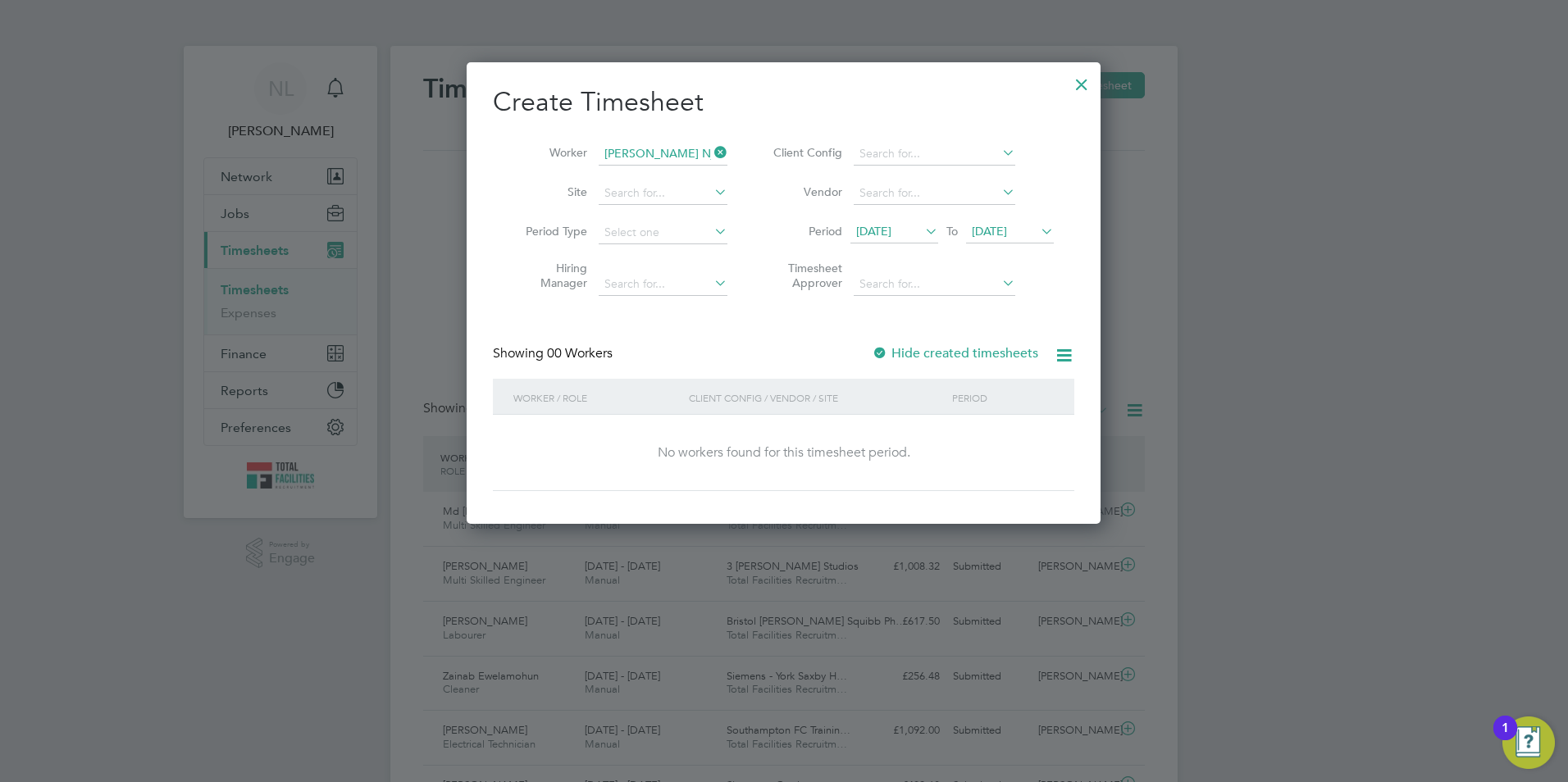
click at [1002, 231] on span "[DATE]" at bounding box center [989, 231] width 35 height 15
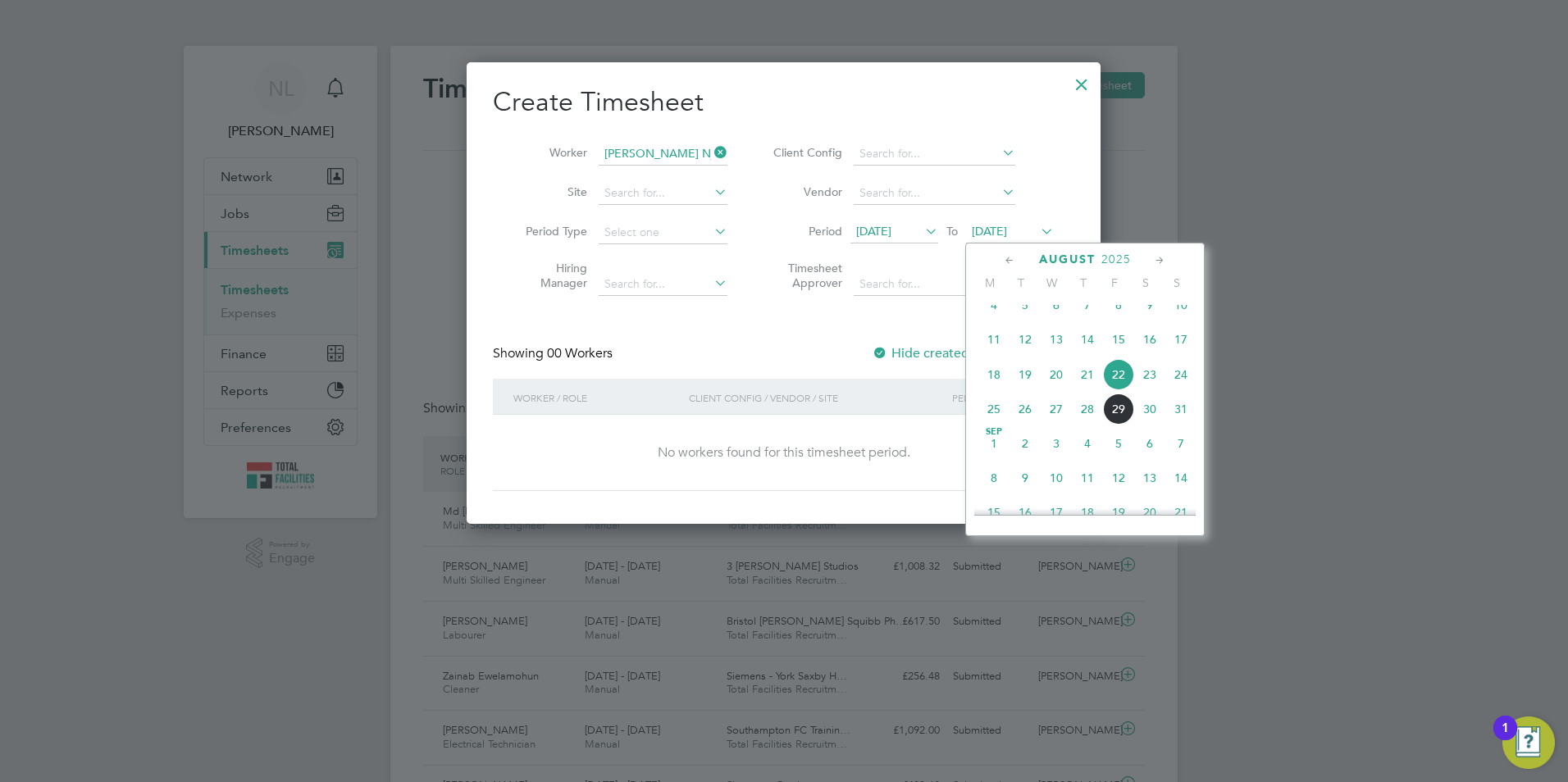
click at [1125, 425] on span "29" at bounding box center [1118, 409] width 31 height 31
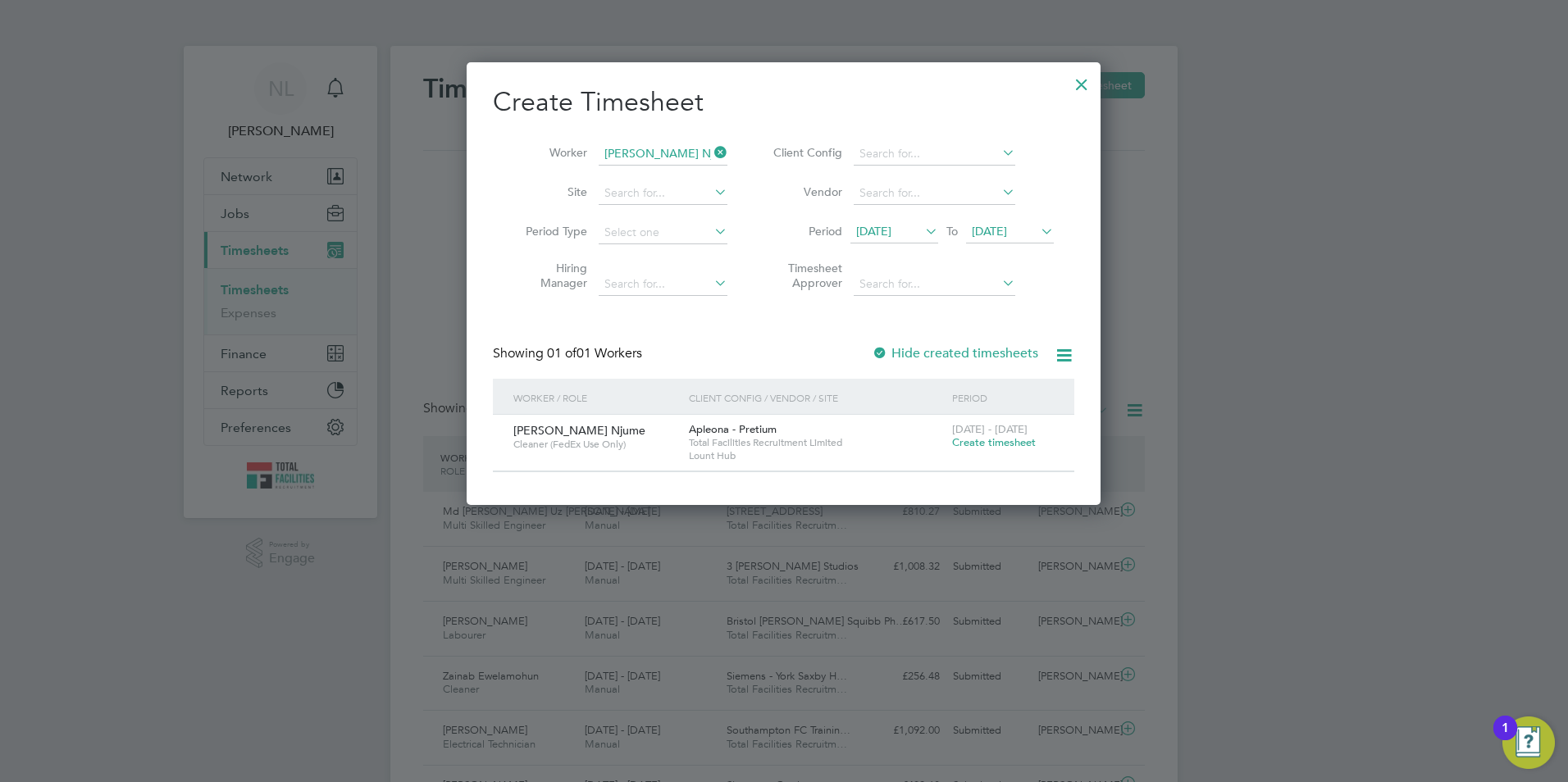
click at [976, 441] on span "Create timesheet" at bounding box center [994, 442] width 84 height 14
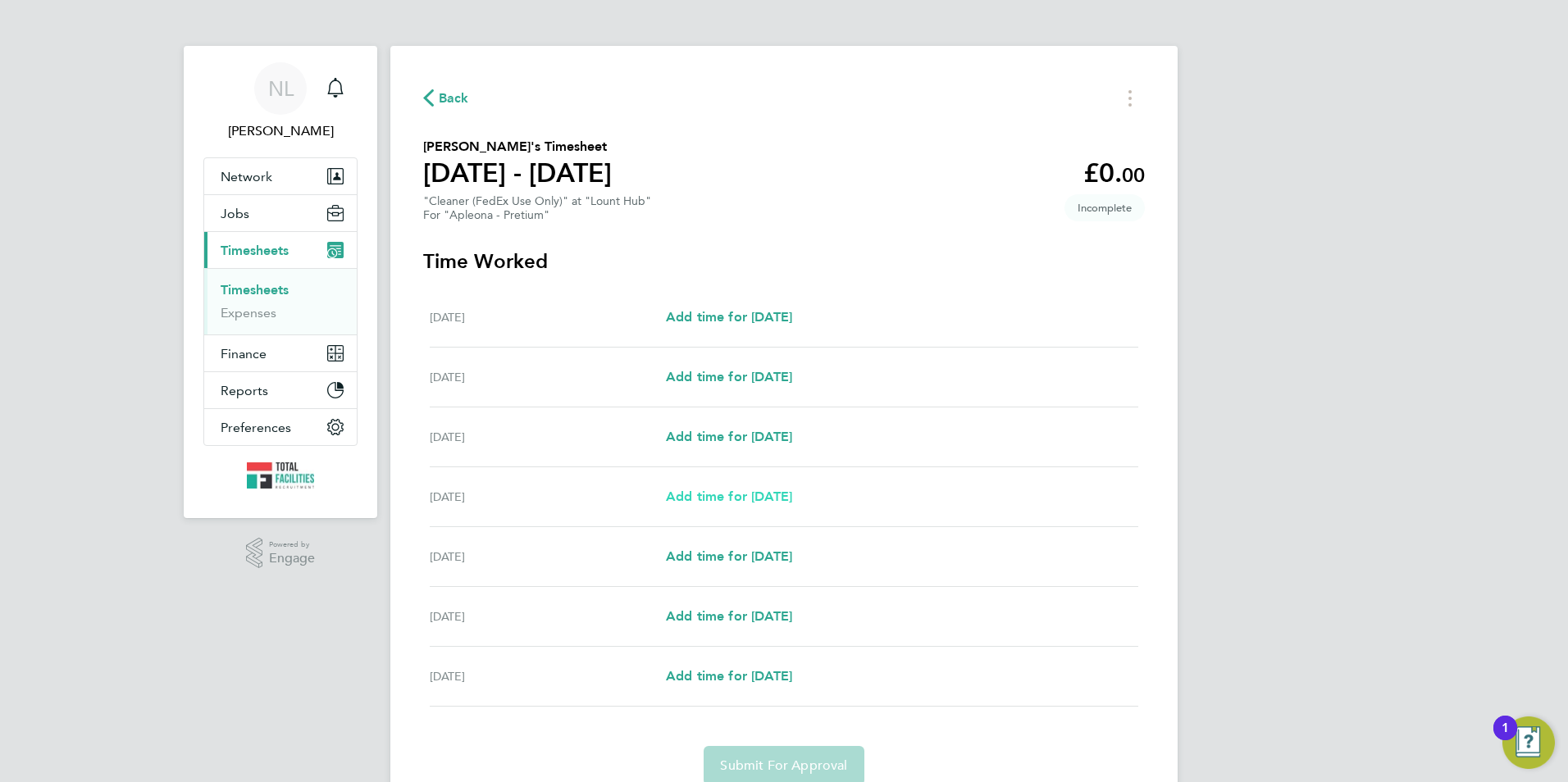
click at [770, 501] on span "Add time for Tue 26 Aug" at bounding box center [729, 496] width 126 height 16
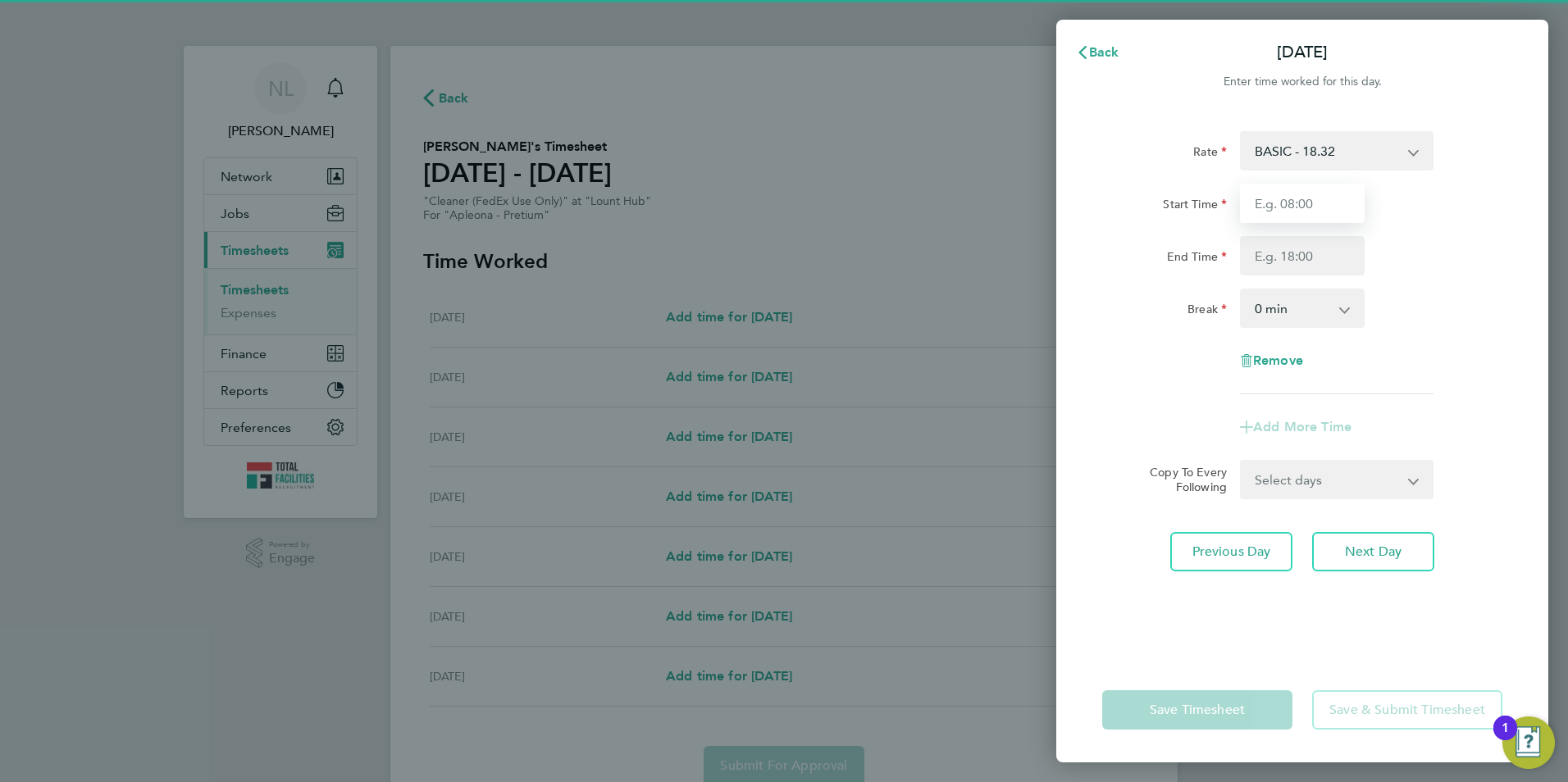
click at [1277, 216] on input "Start Time" at bounding box center [1302, 203] width 125 height 39
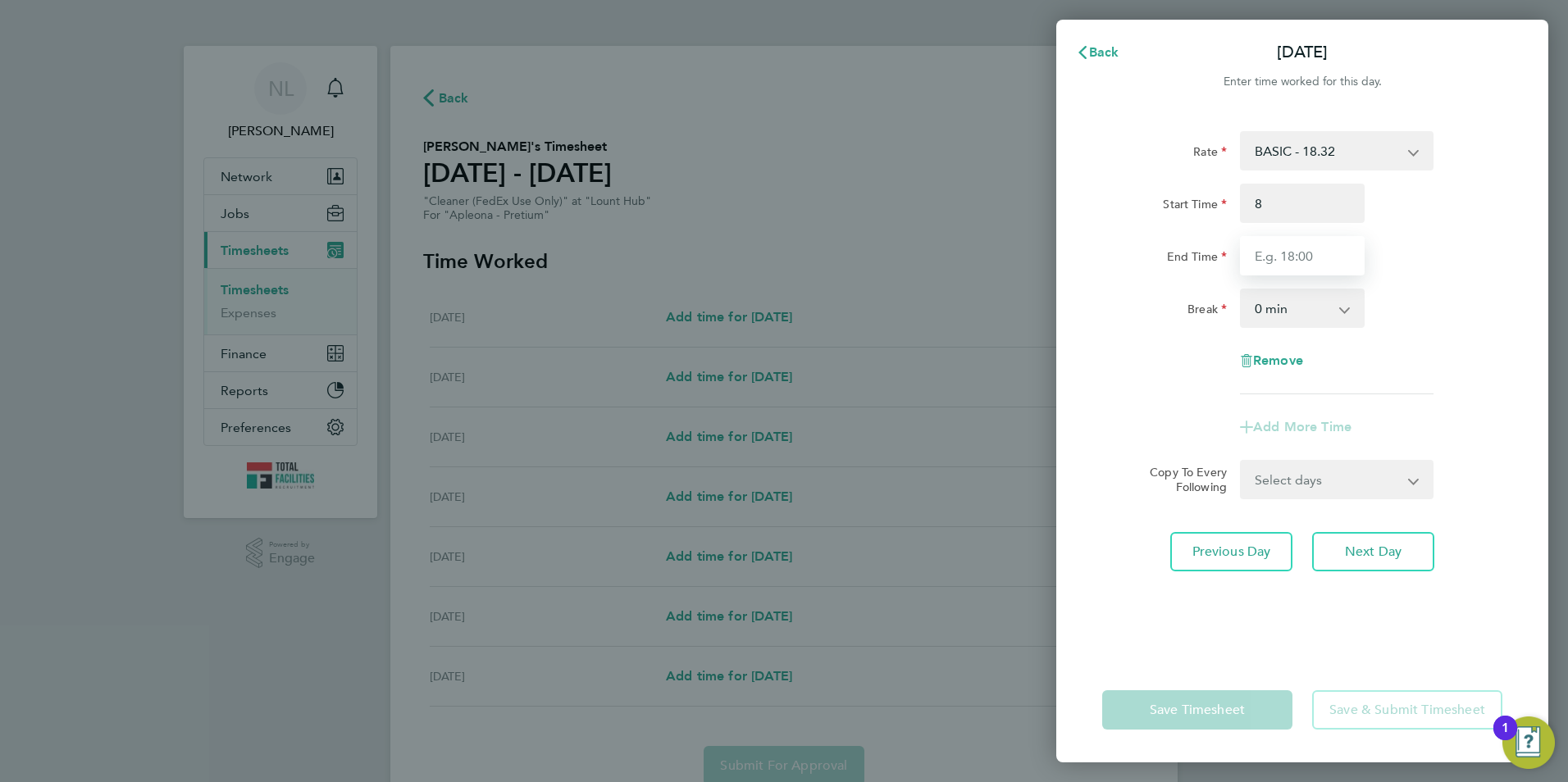
type input "08:00"
click at [1251, 259] on input "End Time" at bounding box center [1302, 255] width 125 height 39
type input "12:00"
click at [1423, 219] on div "Start Time 08:00" at bounding box center [1301, 203] width 413 height 39
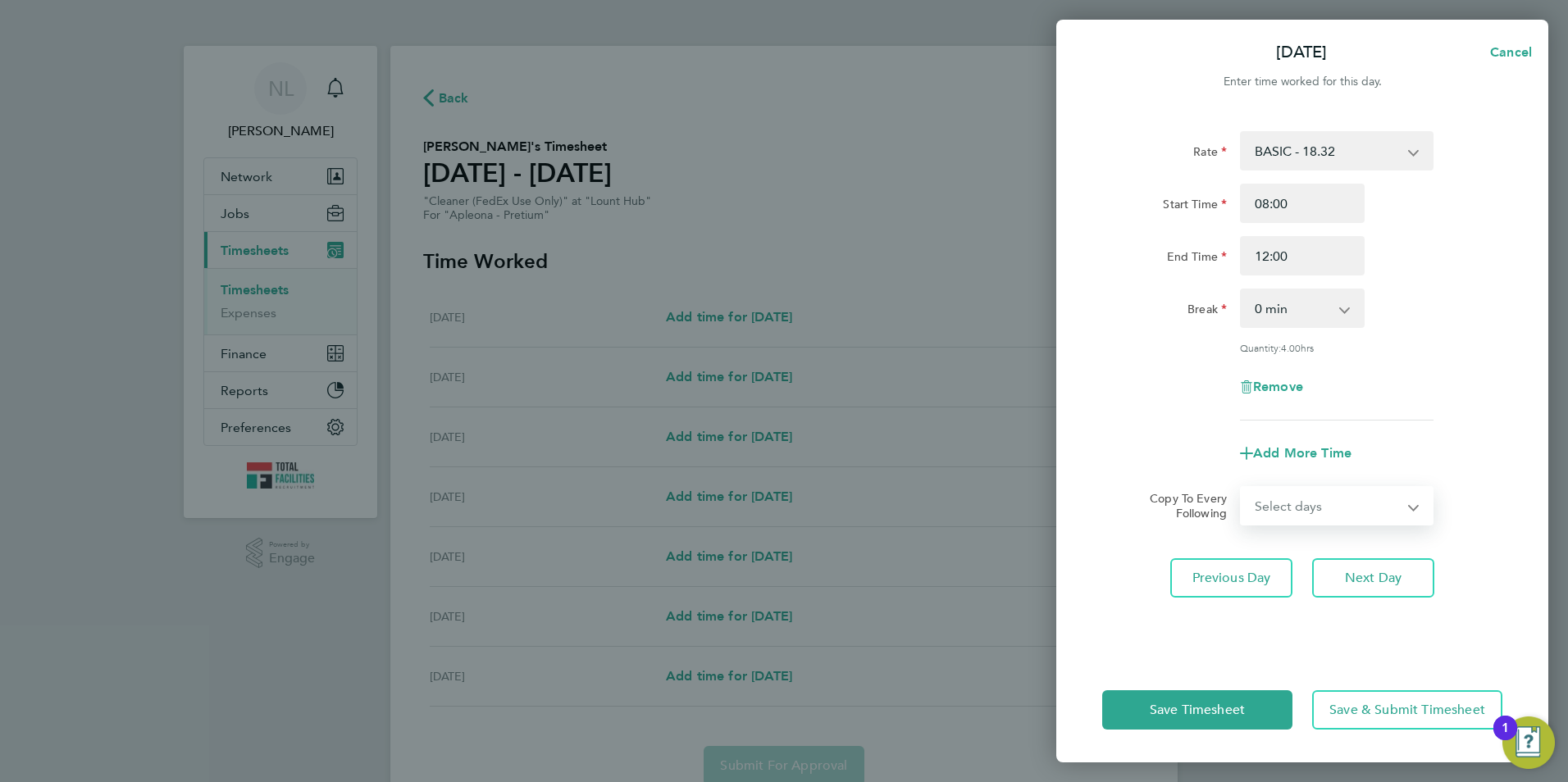
drag, startPoint x: 1335, startPoint y: 499, endPoint x: 1338, endPoint y: 524, distance: 25.2
click at [1335, 498] on select "Select days Day Wednesday Thursday Friday" at bounding box center [1327, 505] width 172 height 36
select select "DAY"
click at [1241, 488] on select "Select days Day Wednesday Thursday Friday" at bounding box center [1327, 505] width 172 height 36
select select "2025-08-29"
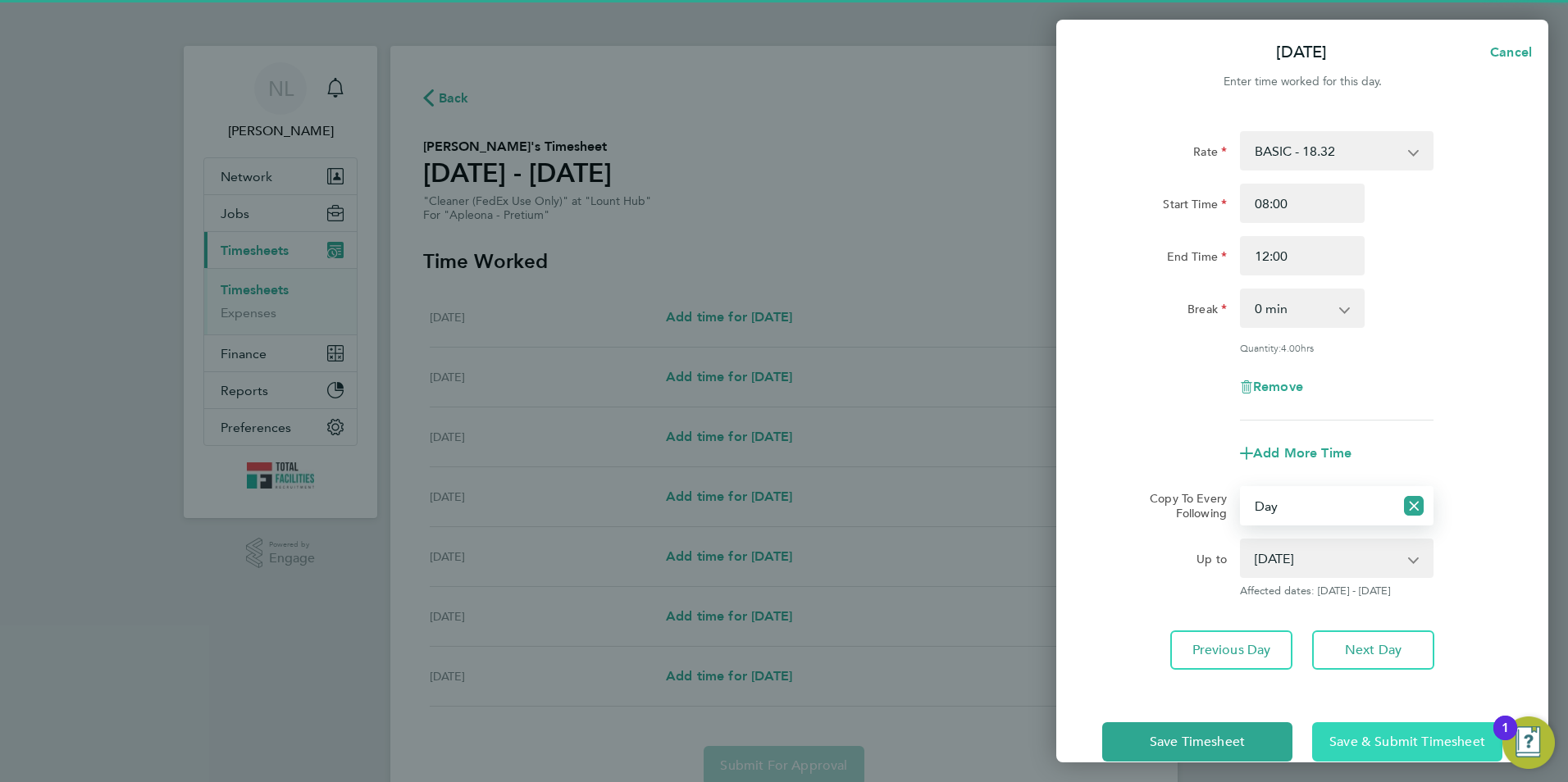
click at [1370, 740] on span "Save & Submit Timesheet" at bounding box center [1406, 742] width 155 height 17
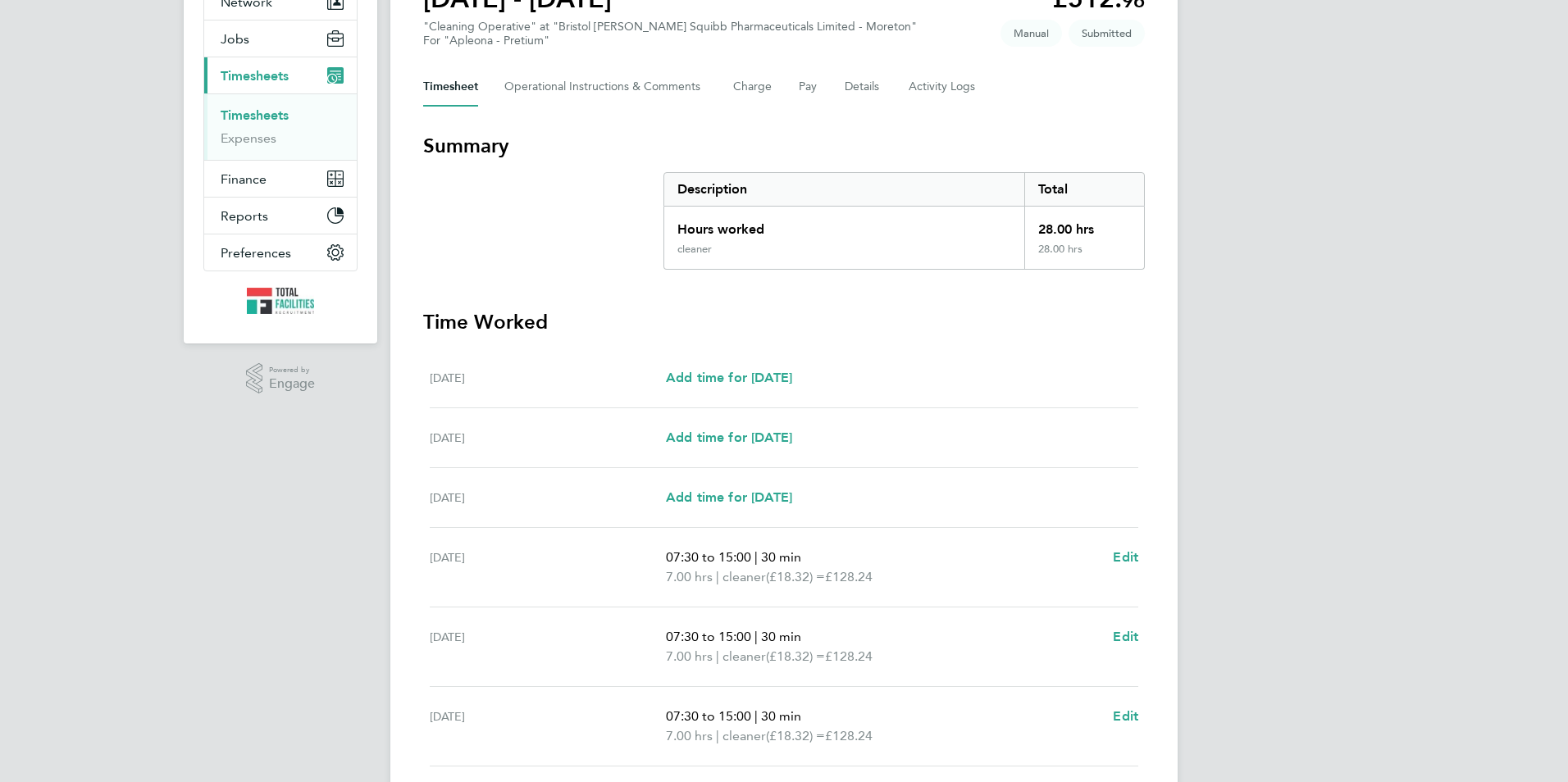
scroll to position [383, 0]
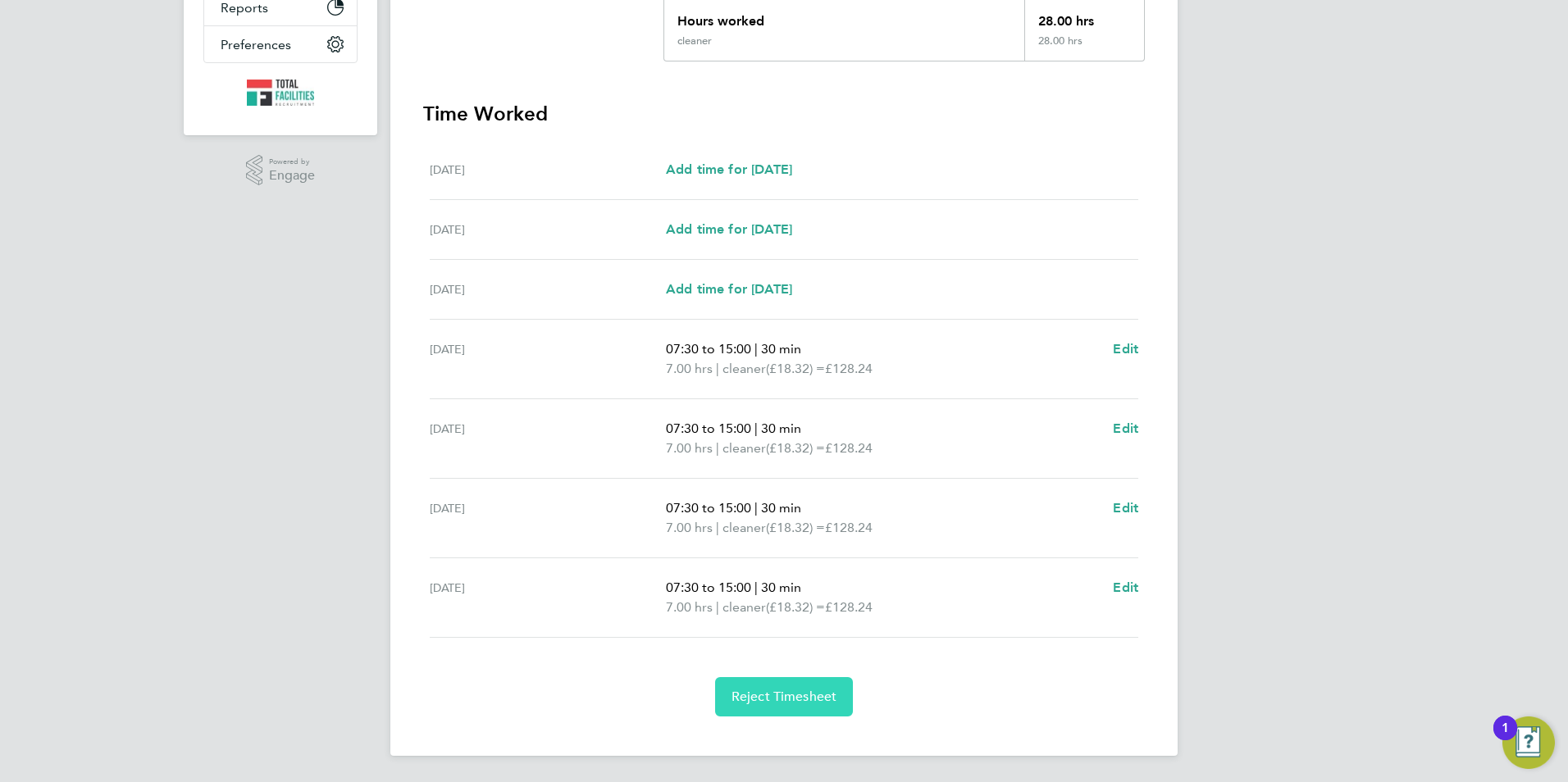
click at [771, 697] on span "Reject Timesheet" at bounding box center [784, 697] width 106 height 17
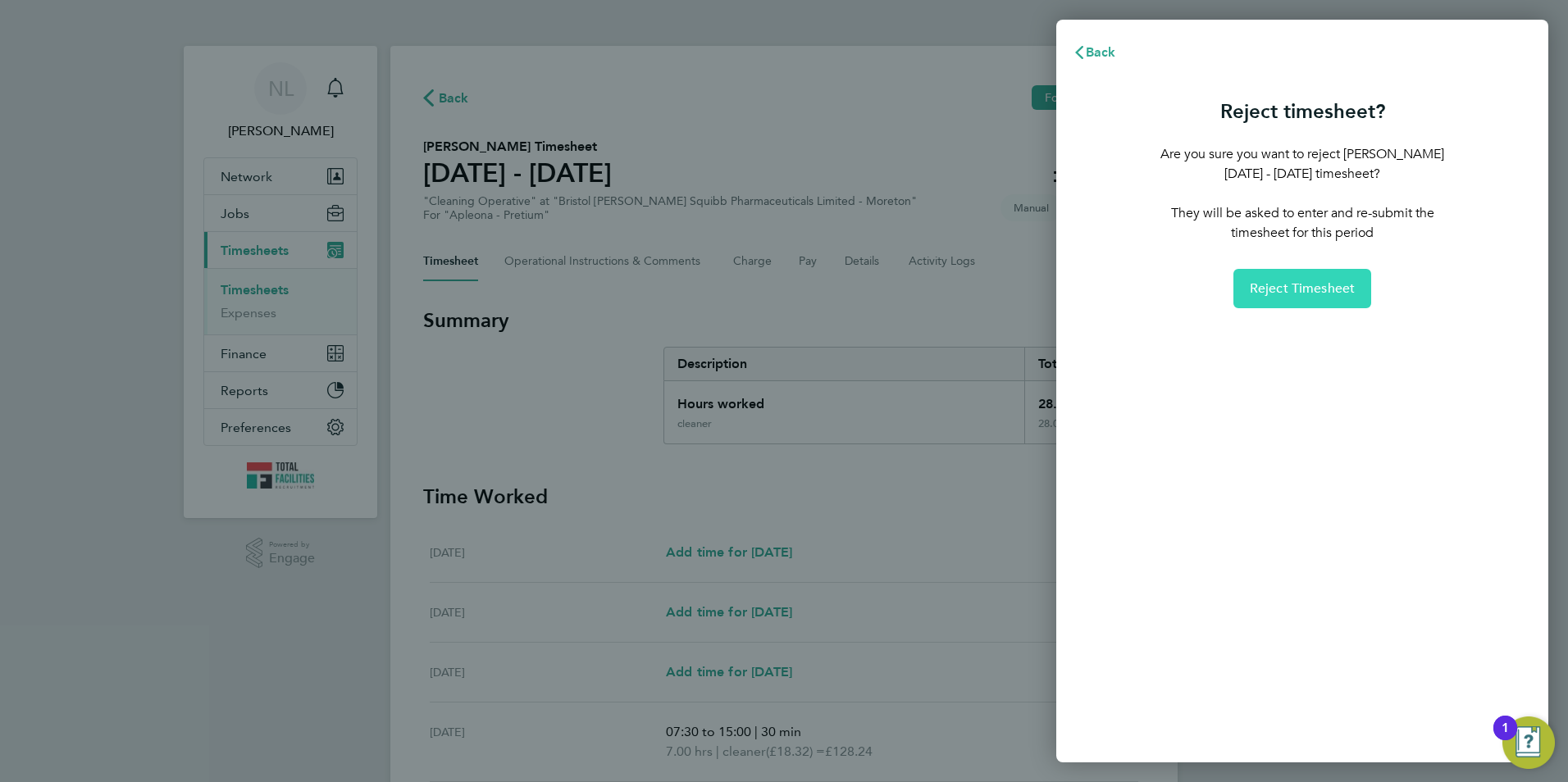
click at [1283, 290] on span "Reject Timesheet" at bounding box center [1302, 288] width 106 height 17
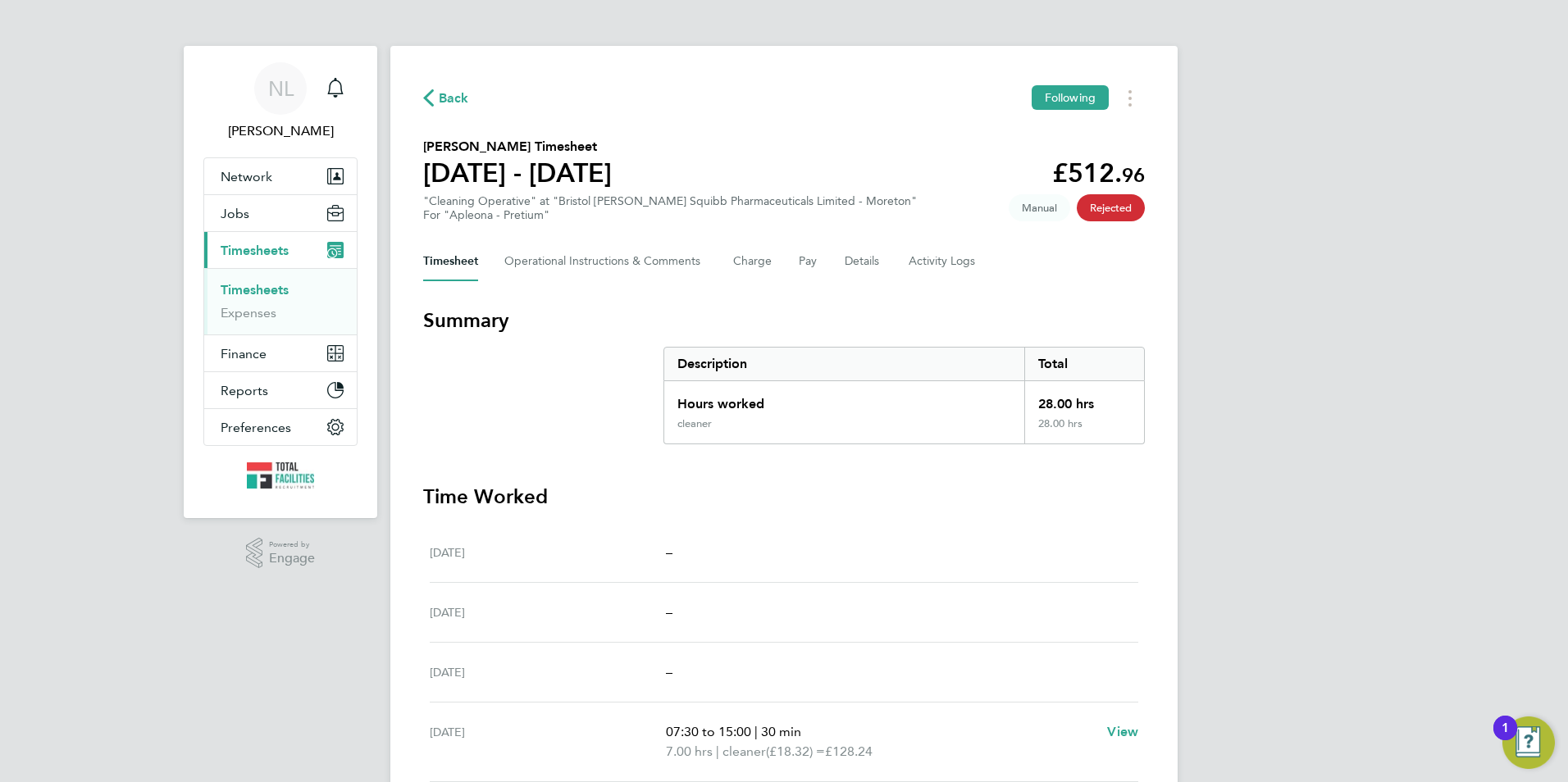
click at [453, 119] on div "Back Following Christopher Orme's Timesheet 23 - 29 Aug 2025 £512. 96 "Cleaning…" at bounding box center [784, 553] width 787 height 1015
click at [436, 98] on span "Back" at bounding box center [445, 97] width 46 height 16
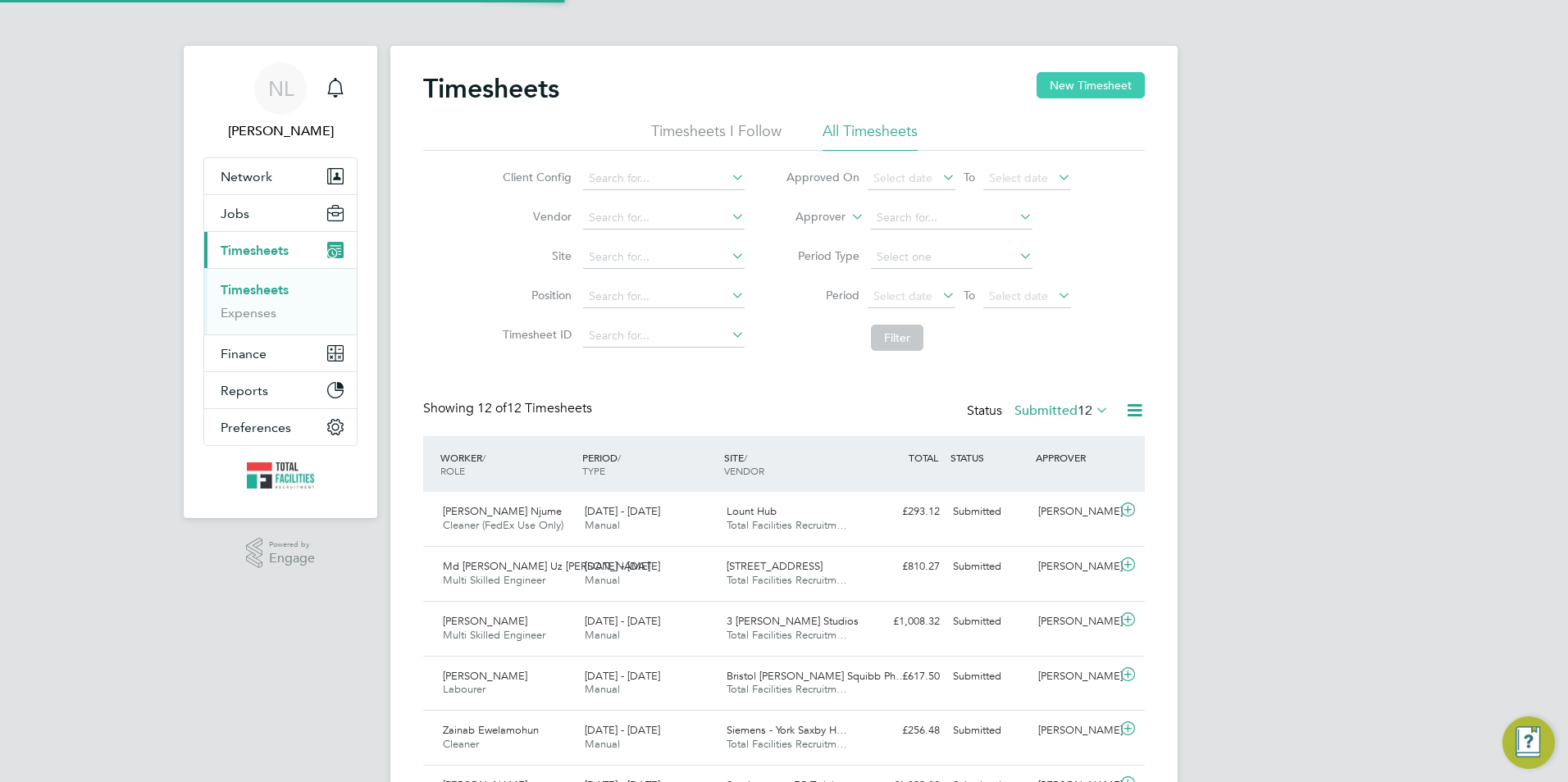
click at [1102, 83] on button "New Timesheet" at bounding box center [1090, 86] width 108 height 27
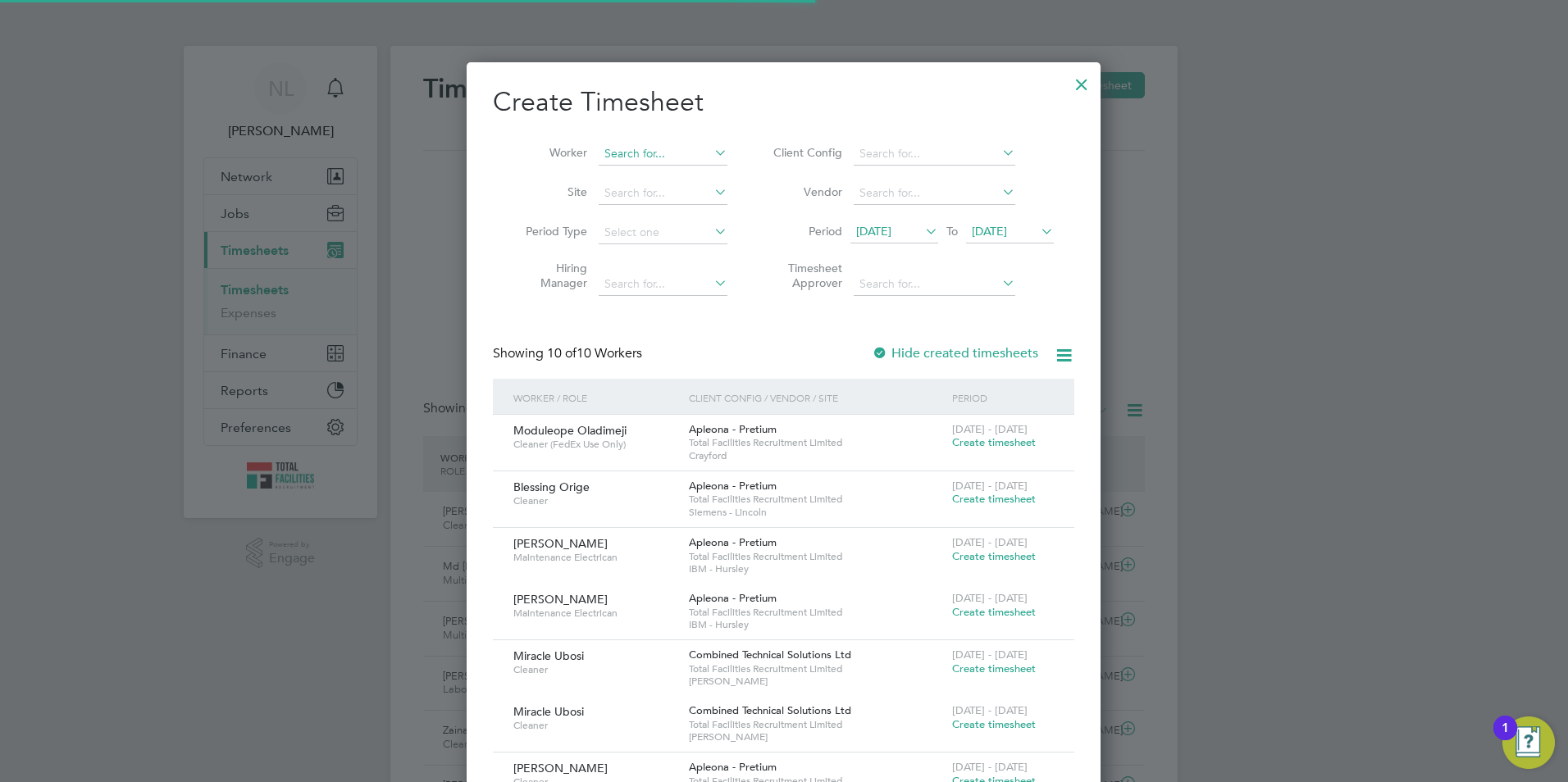
click at [696, 155] on input at bounding box center [662, 155] width 129 height 23
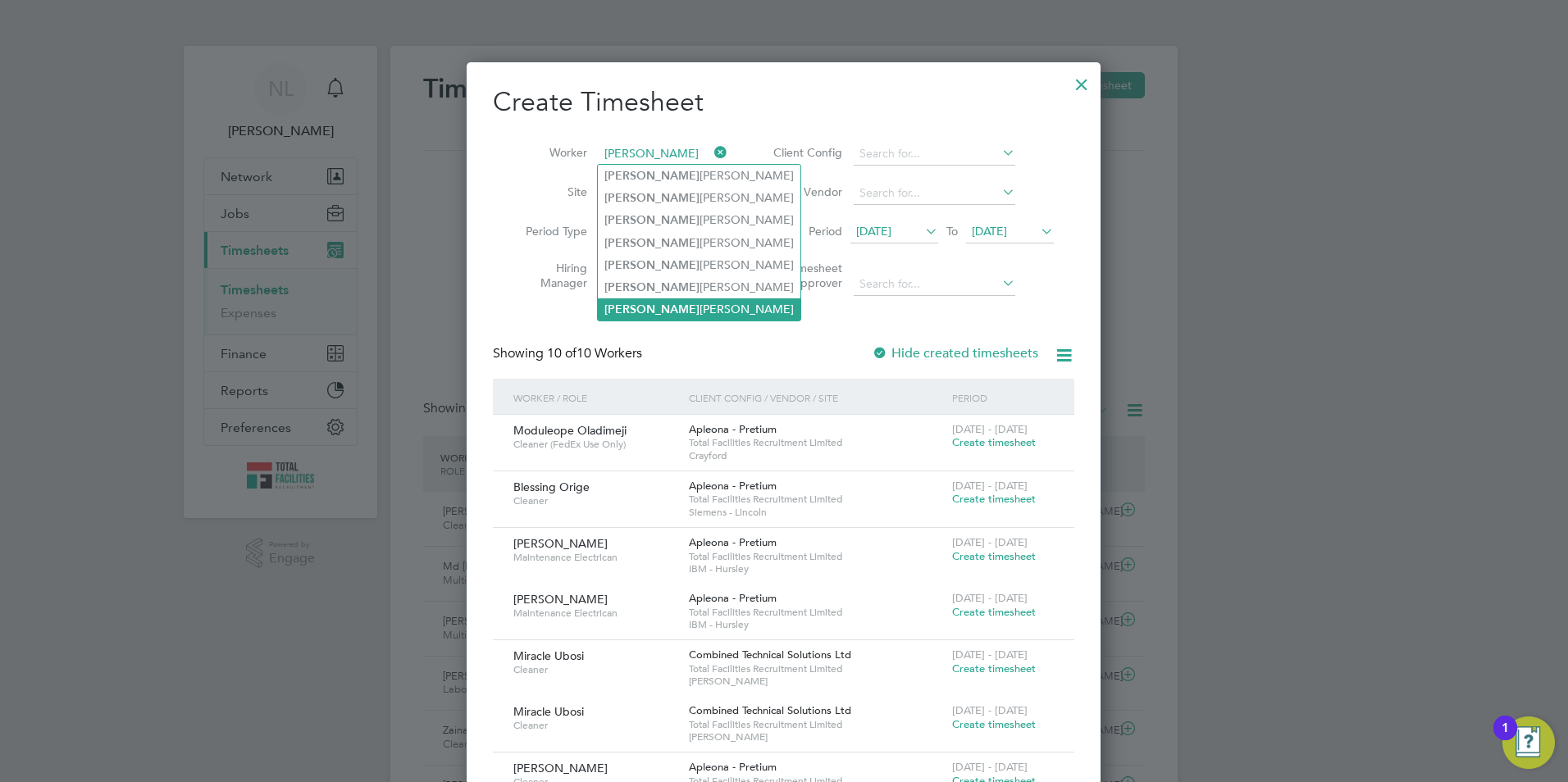
click at [689, 298] on li "Christoph er Orme" at bounding box center [699, 309] width 203 height 22
type input "[PERSON_NAME]"
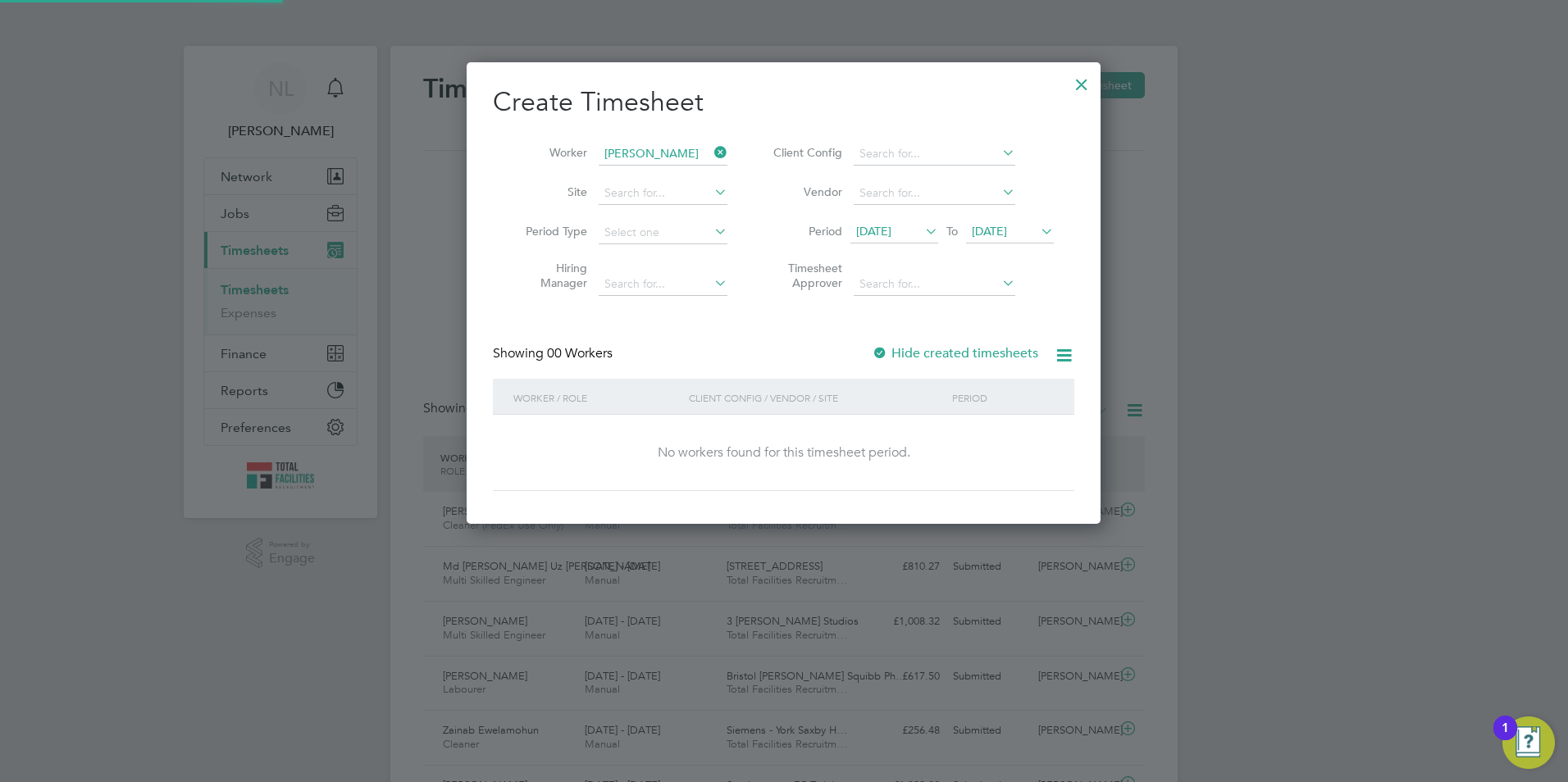
click at [984, 230] on span "[DATE]" at bounding box center [989, 231] width 35 height 15
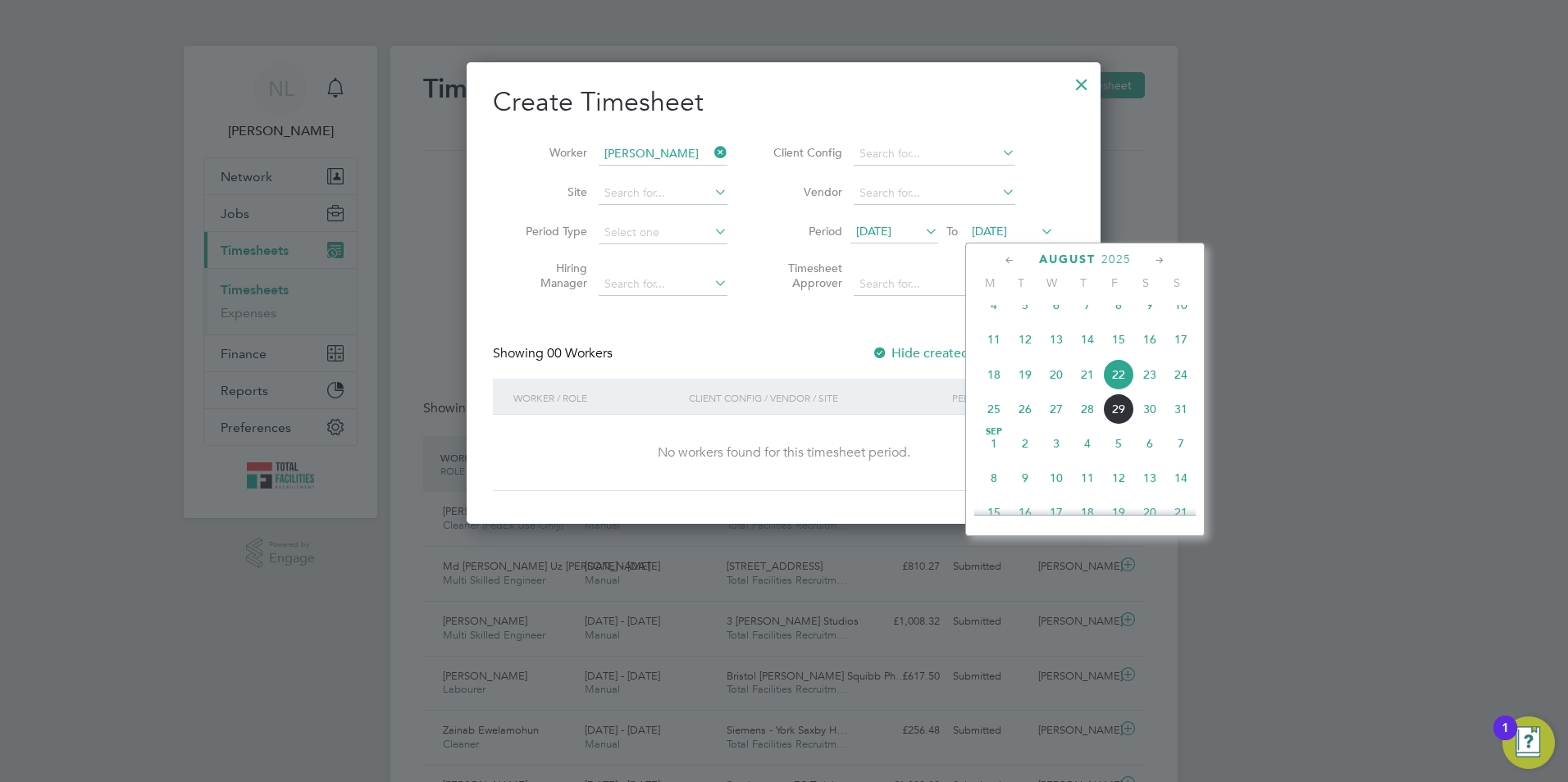
click at [1122, 425] on span "29" at bounding box center [1118, 409] width 31 height 31
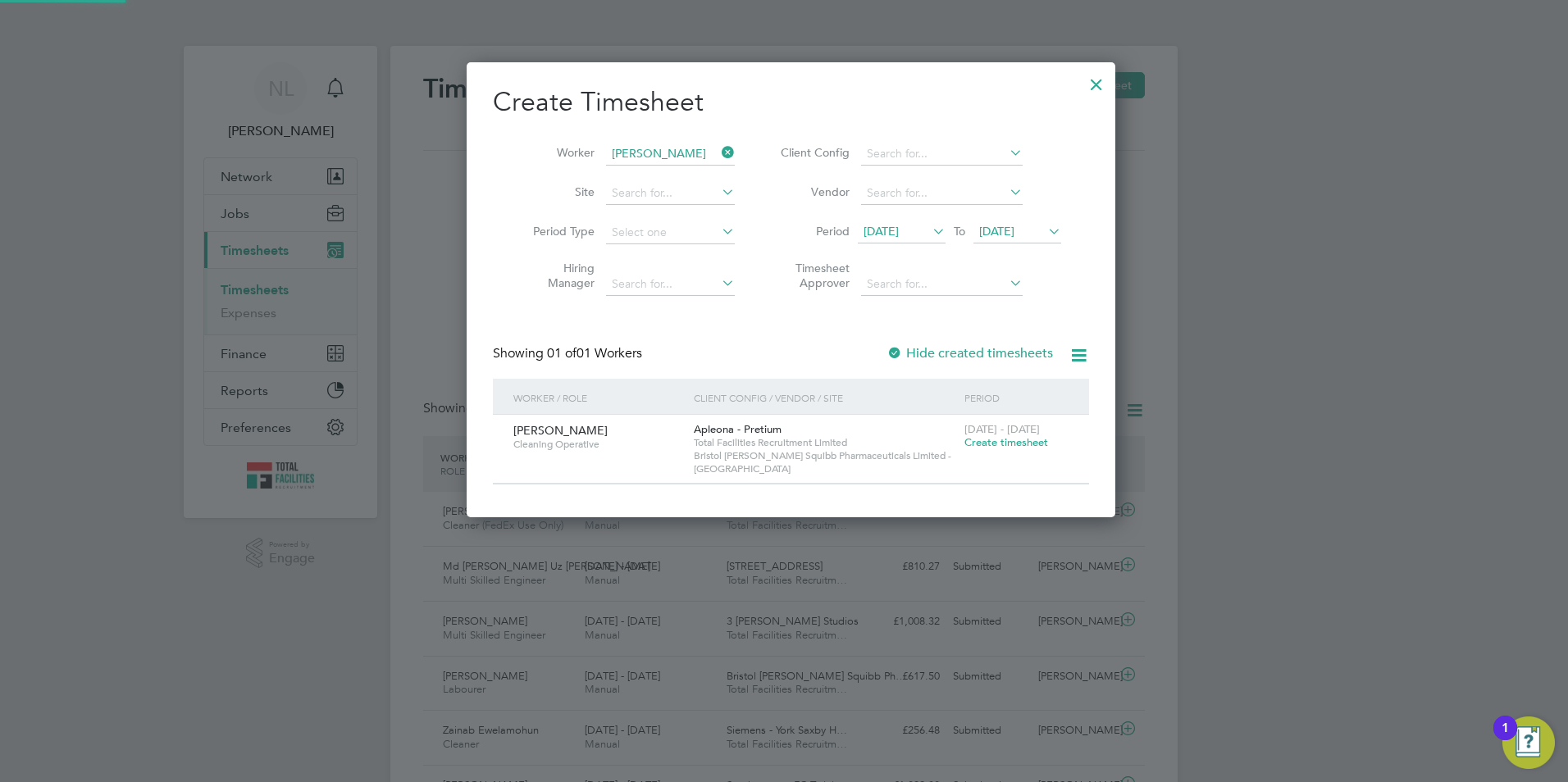
click at [967, 436] on span "Create timesheet" at bounding box center [1005, 442] width 84 height 14
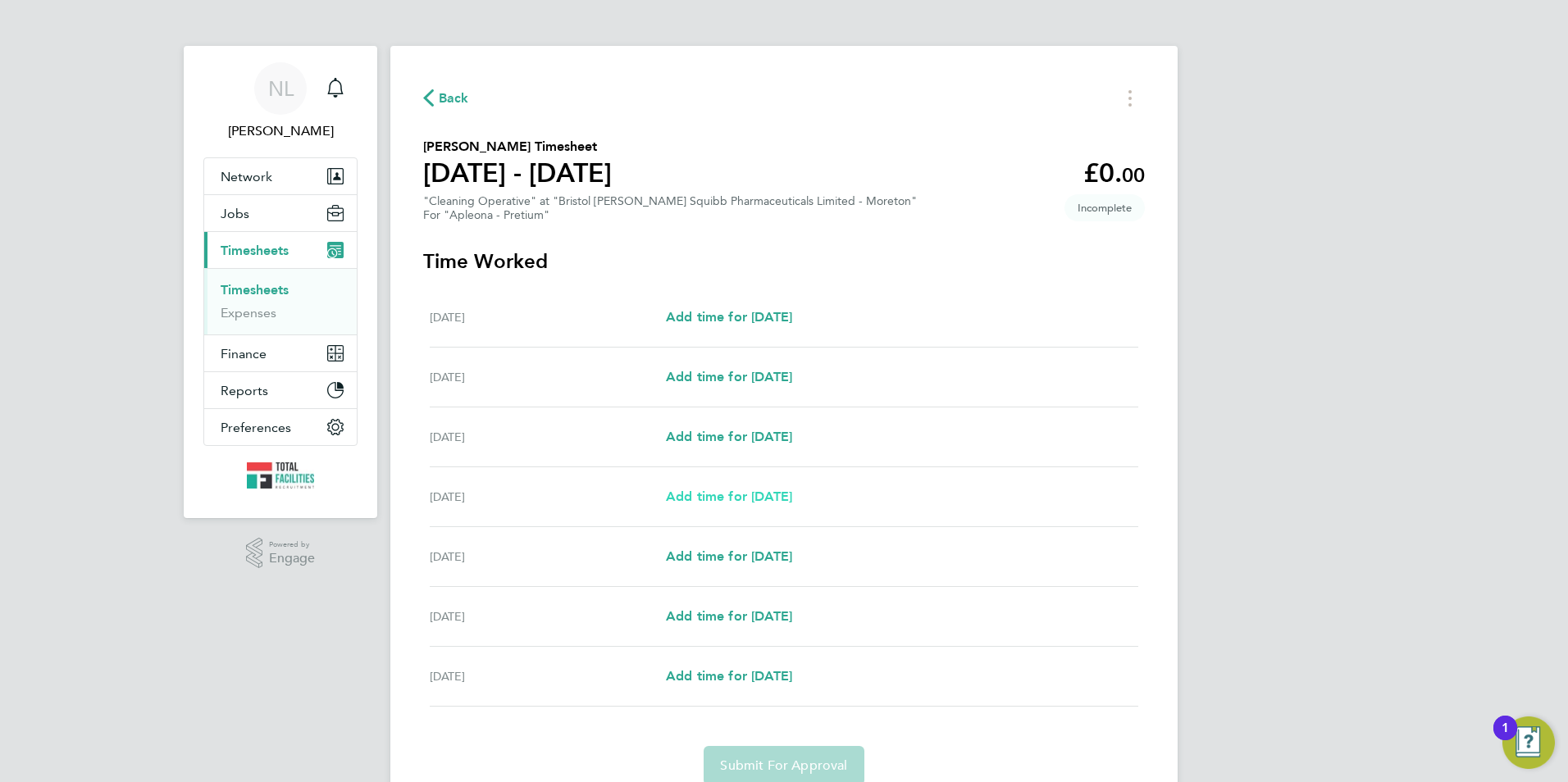
click at [752, 490] on span "Add time for Tue 26 Aug" at bounding box center [729, 496] width 126 height 16
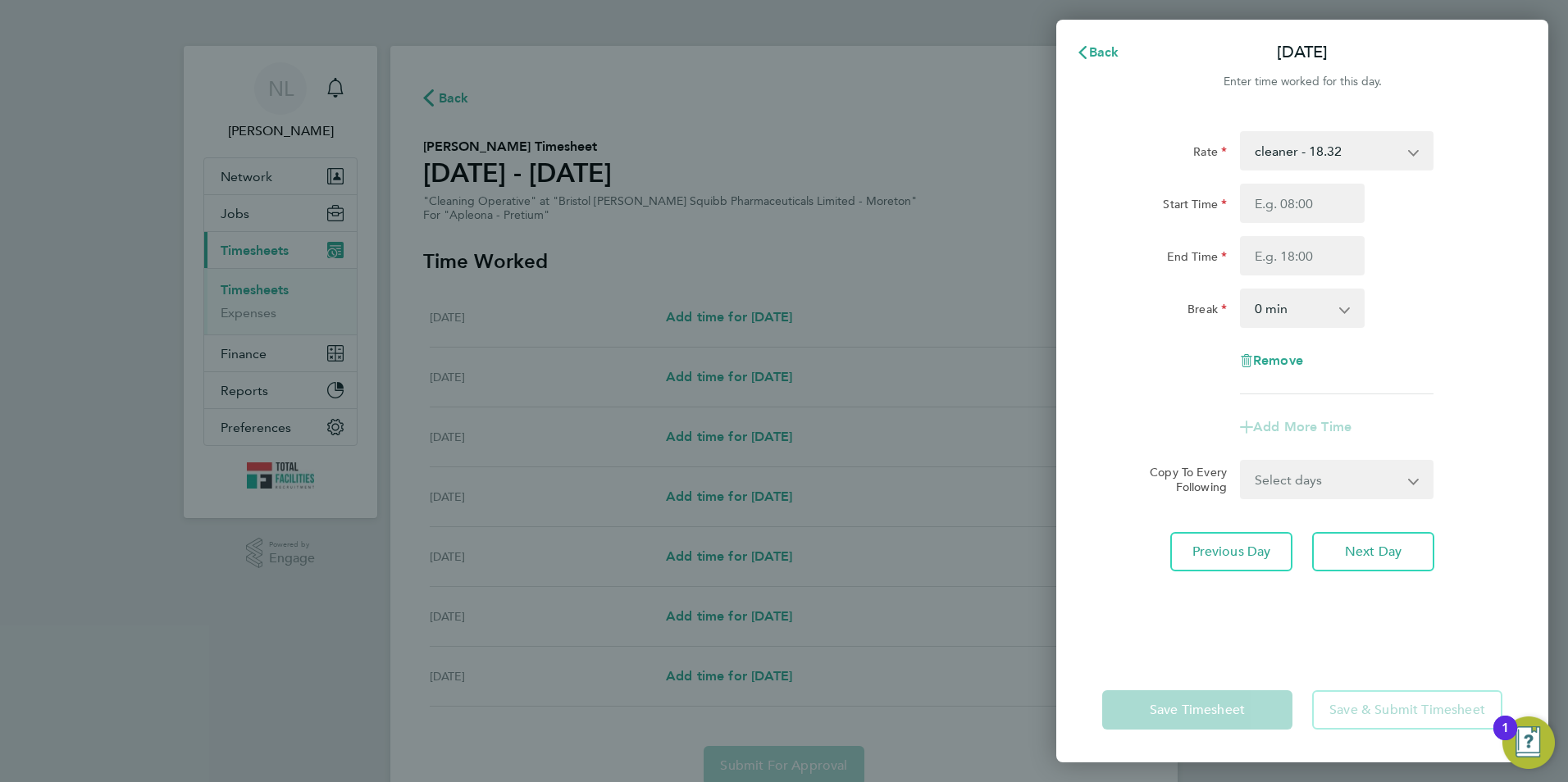
drag, startPoint x: 1336, startPoint y: 160, endPoint x: 1339, endPoint y: 169, distance: 9.5
click at [1338, 160] on select "cleaner - 18.32 Cleaner - 18.77" at bounding box center [1326, 150] width 170 height 36
click at [1293, 208] on input "Start Time" at bounding box center [1302, 203] width 125 height 39
click at [1316, 255] on input "End Time" at bounding box center [1302, 255] width 125 height 39
click at [1280, 203] on input "07:00" at bounding box center [1302, 203] width 125 height 39
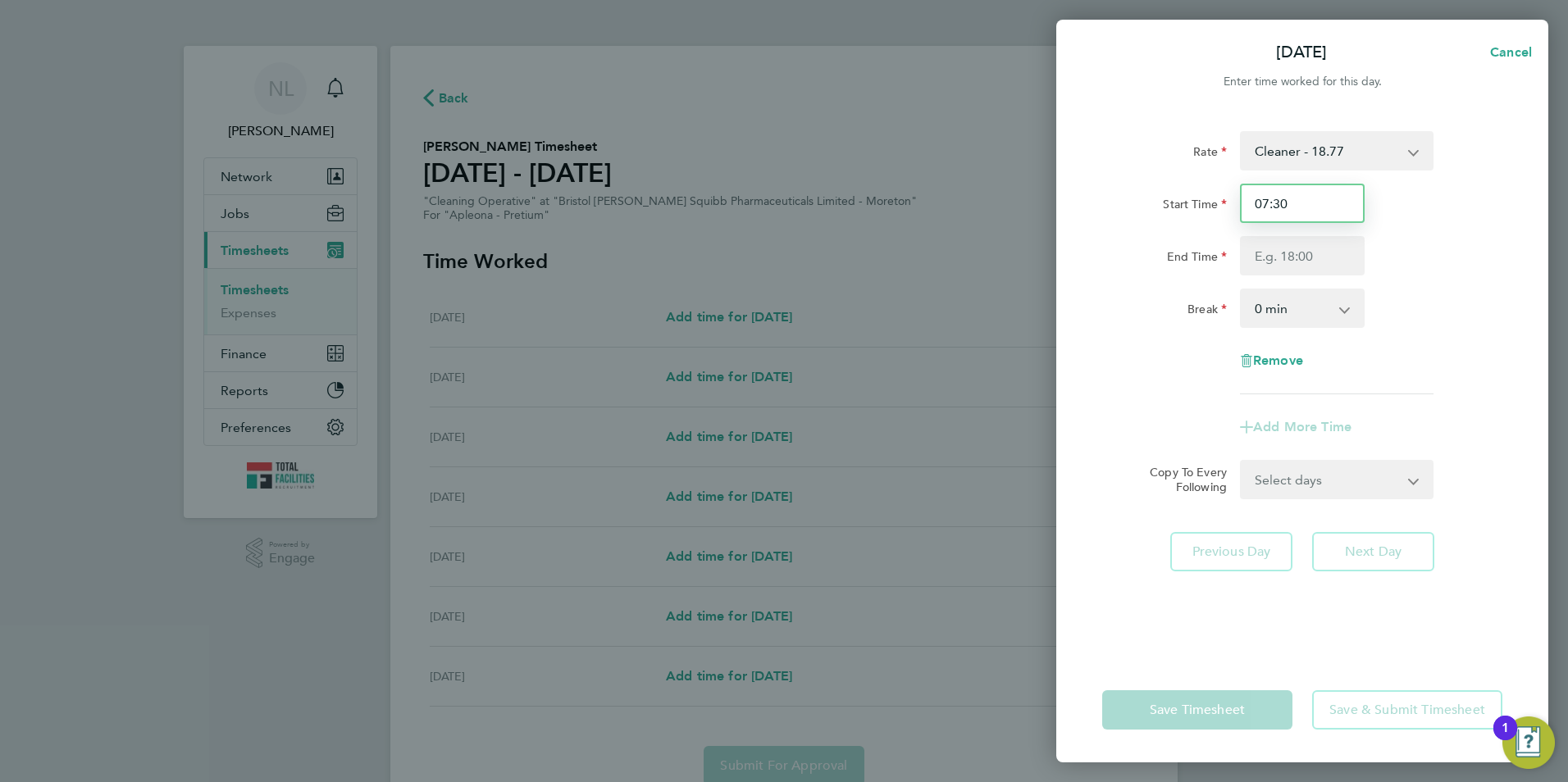
type input "07:30"
drag, startPoint x: 1301, startPoint y: 247, endPoint x: 1318, endPoint y: 255, distance: 18.8
click at [1301, 247] on input "End Time" at bounding box center [1302, 255] width 125 height 39
type input "15:00"
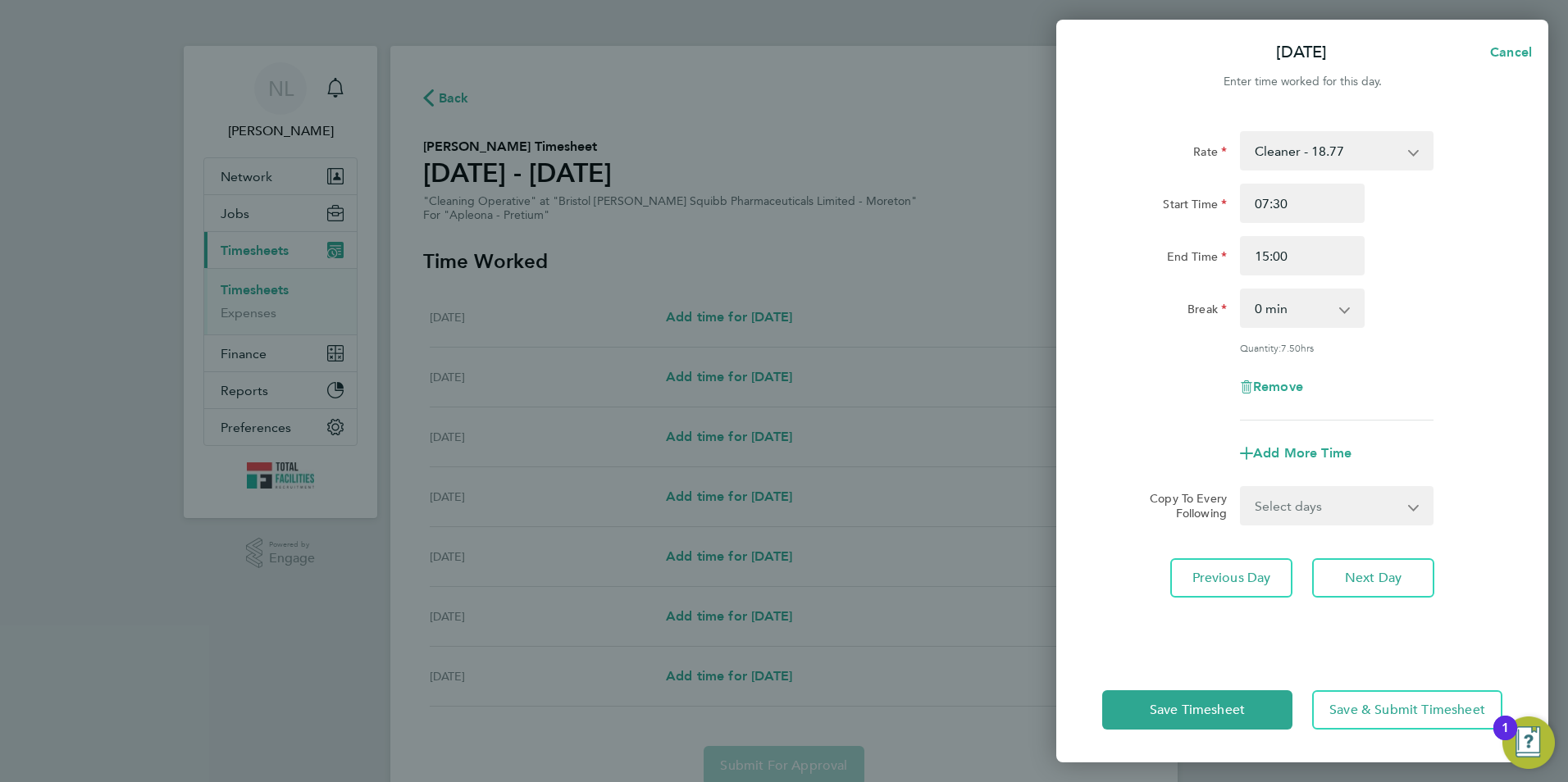
click at [1508, 203] on div "Rate Cleaner - 18.77 cleaner - 18.32 Start Time 07:30 End Time 15:00 Break 0 mi…" at bounding box center [1302, 384] width 492 height 546
click at [1302, 311] on select "0 min 15 min 30 min 45 min 60 min 75 min 90 min" at bounding box center [1292, 307] width 101 height 36
select select "30"
click at [1241, 290] on select "0 min 15 min 30 min 45 min 60 min 75 min 90 min" at bounding box center [1292, 307] width 101 height 36
click at [1439, 342] on div "Quantity: 7.00 hrs" at bounding box center [1336, 347] width 207 height 13
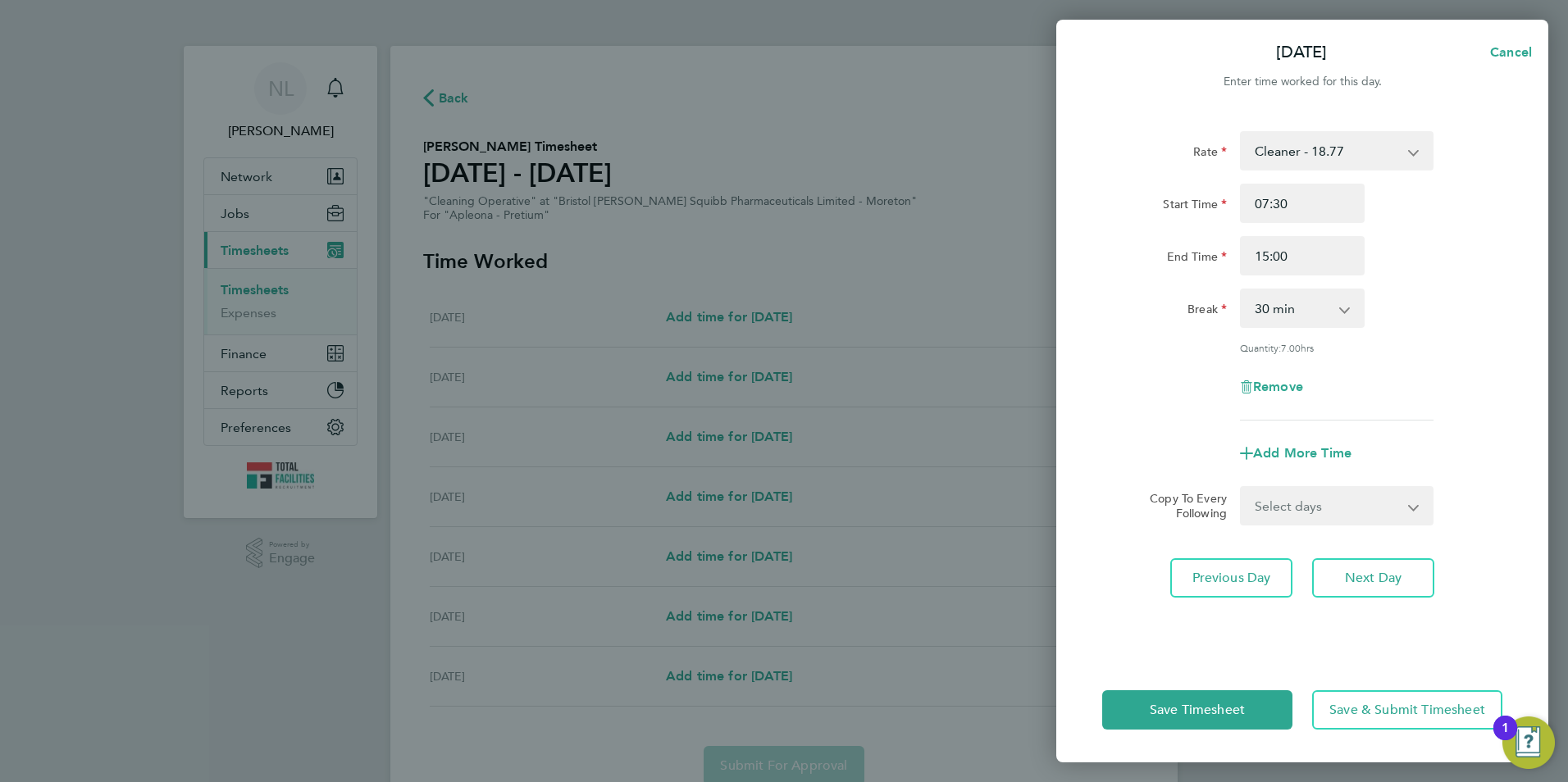
click at [1357, 502] on select "Select days Day Wednesday Thursday Friday" at bounding box center [1327, 505] width 172 height 36
select select "DAY"
click at [1241, 488] on select "Select days Day Wednesday Thursday Friday" at bounding box center [1327, 505] width 172 height 36
select select "2025-08-29"
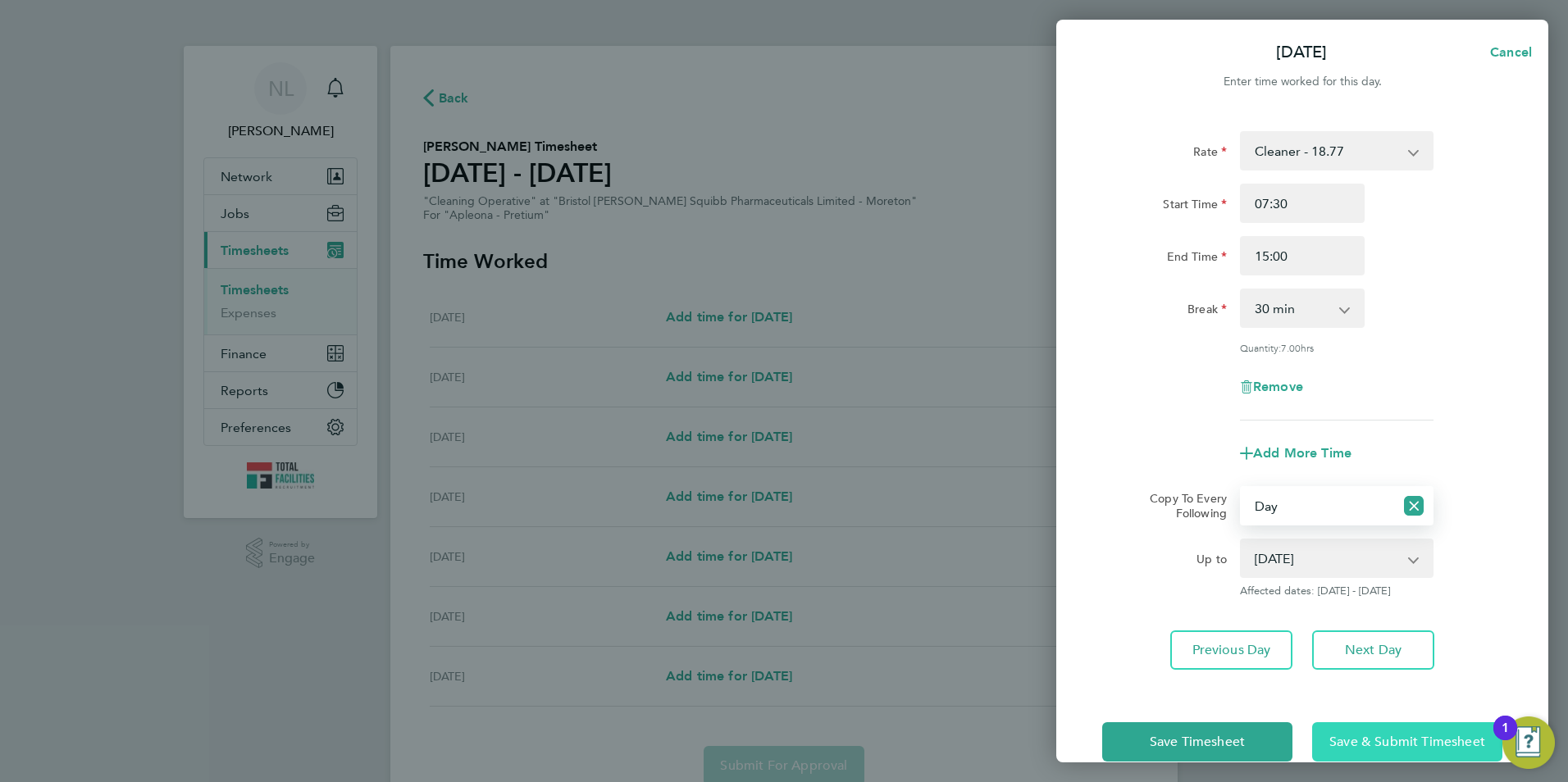
click at [1381, 735] on span "Save & Submit Timesheet" at bounding box center [1406, 742] width 155 height 17
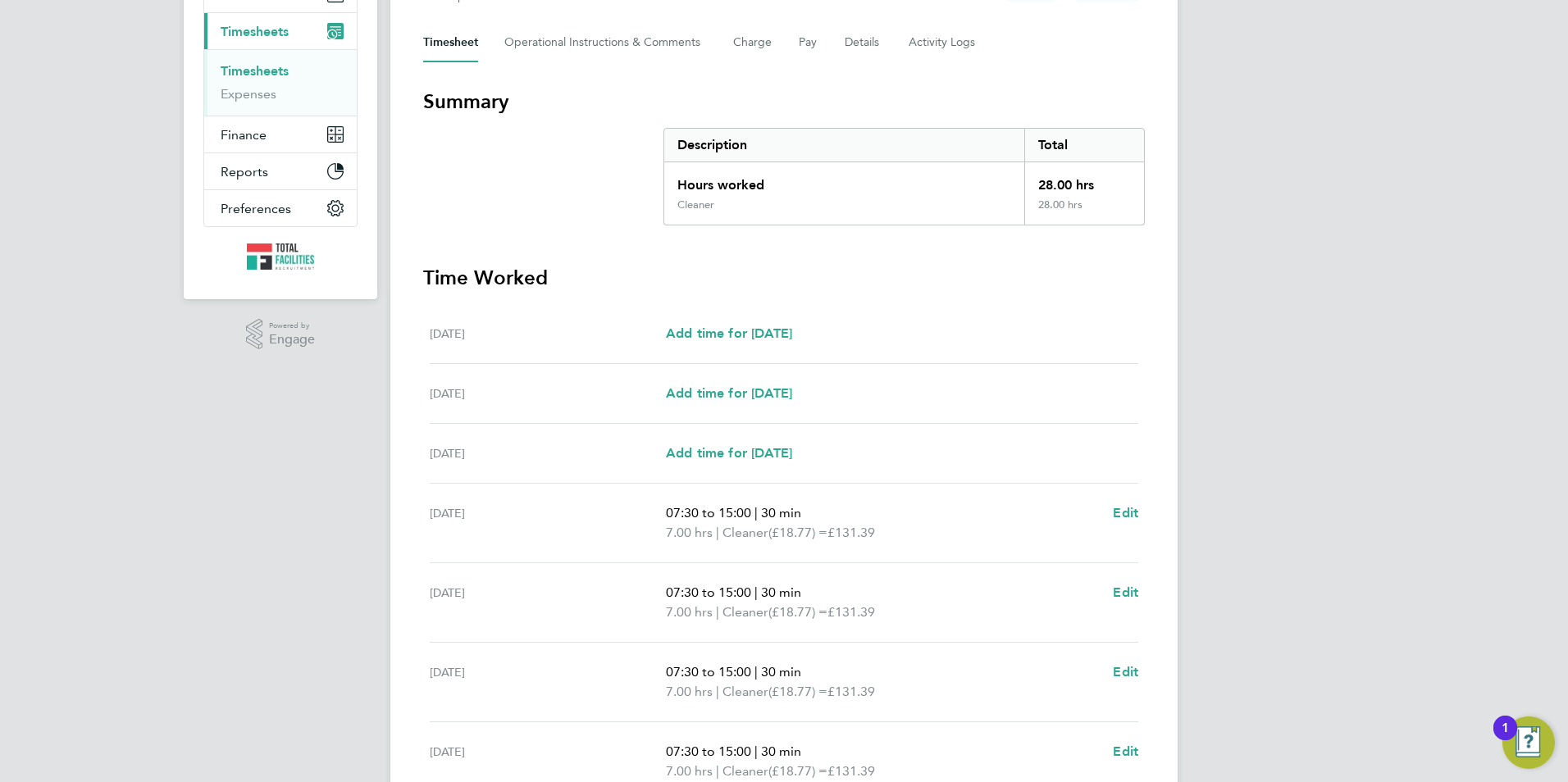
click at [789, 39] on div "Timesheet Operational Instructions & Comments Charge Pay Details Activity Logs" at bounding box center [784, 42] width 721 height 39
click at [801, 42] on button "Pay" at bounding box center [809, 42] width 20 height 39
